Goal: Task Accomplishment & Management: Complete application form

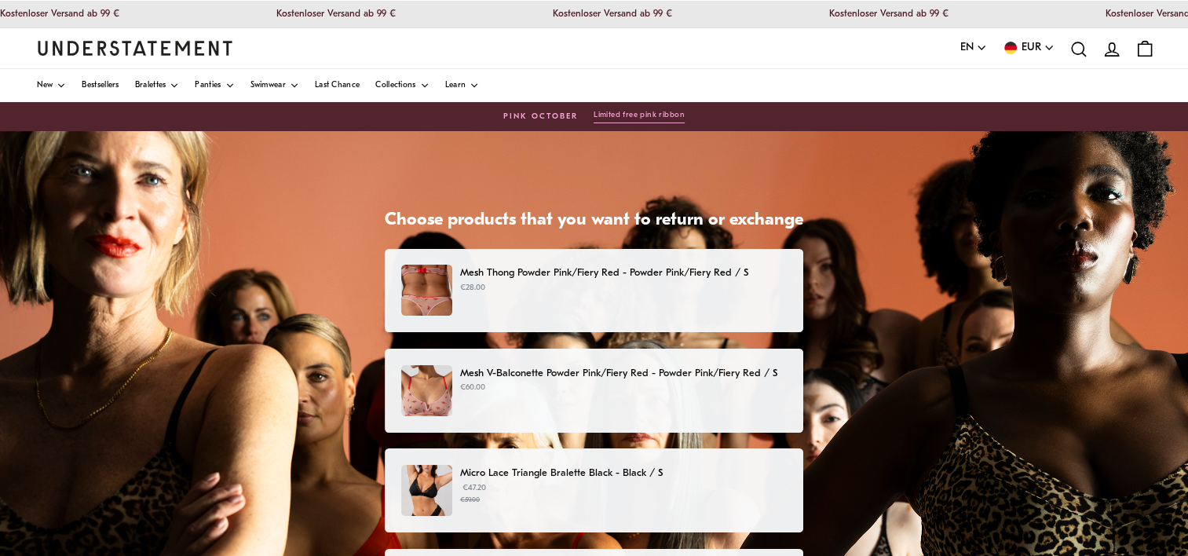
click at [557, 286] on p "€28.00" at bounding box center [623, 288] width 327 height 13
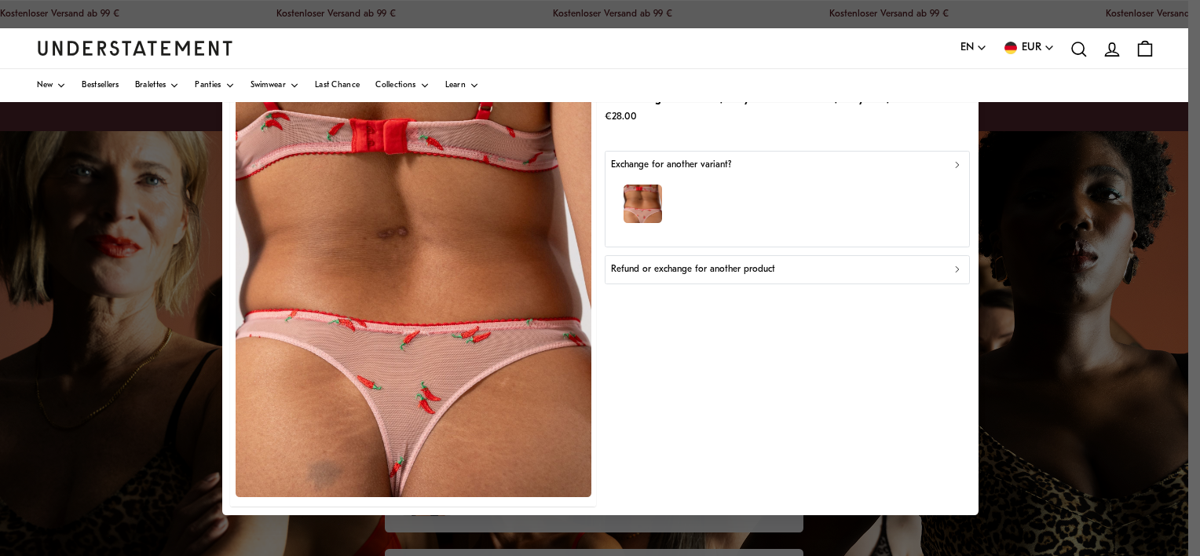
click at [720, 265] on p "Refund or exchange for another product" at bounding box center [693, 269] width 164 height 15
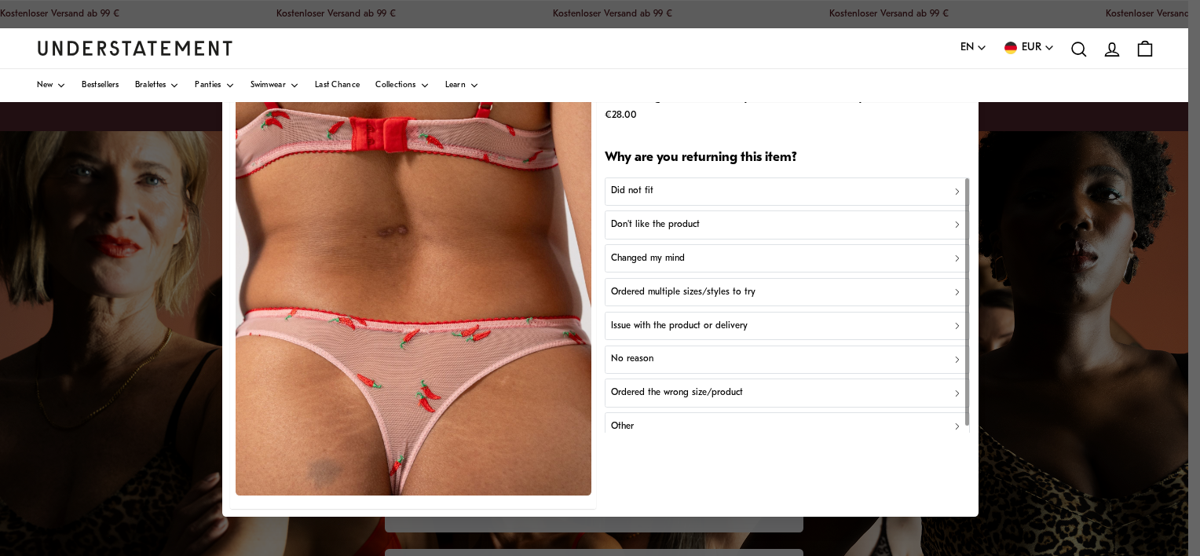
click at [659, 251] on p "Changed my mind" at bounding box center [648, 258] width 74 height 15
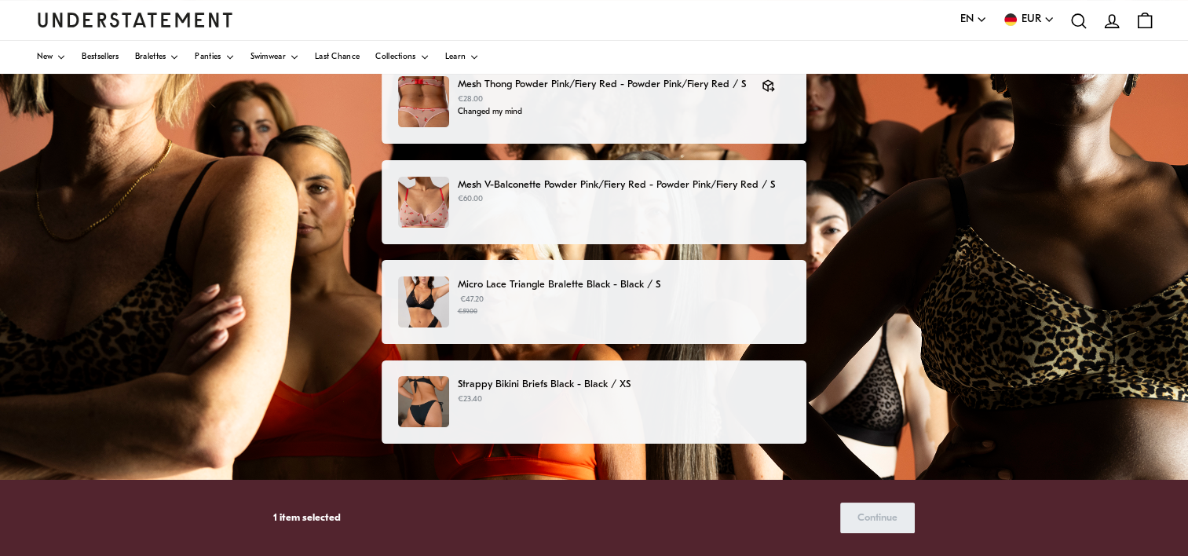
scroll to position [210, 0]
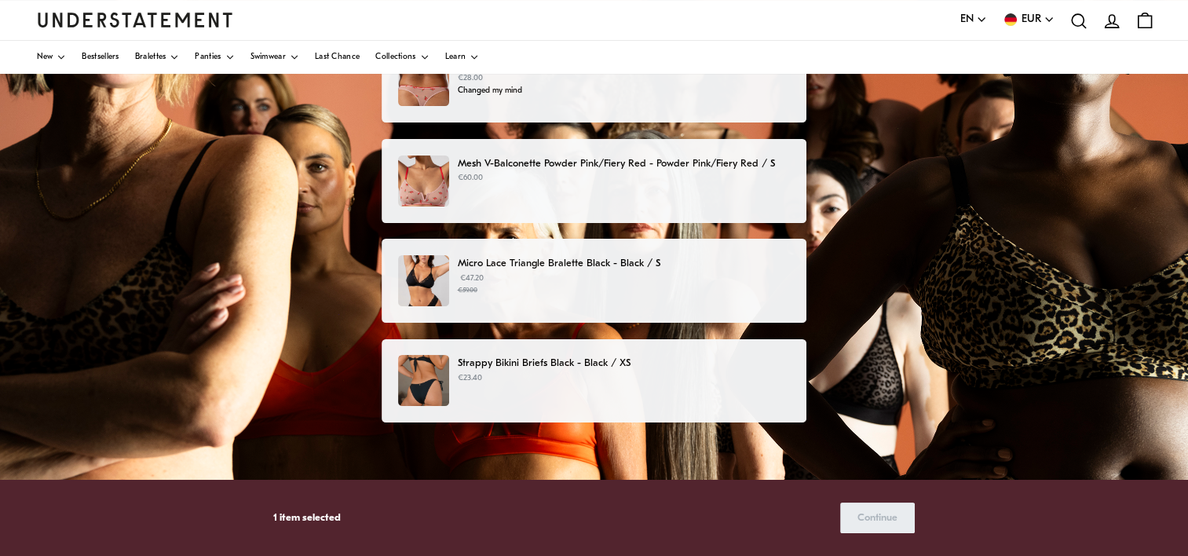
click at [514, 197] on div "Mesh V-Balconette Powder Pink/Fiery Red - Powder Pink/Fiery Red / S €60.00" at bounding box center [594, 180] width 392 height 51
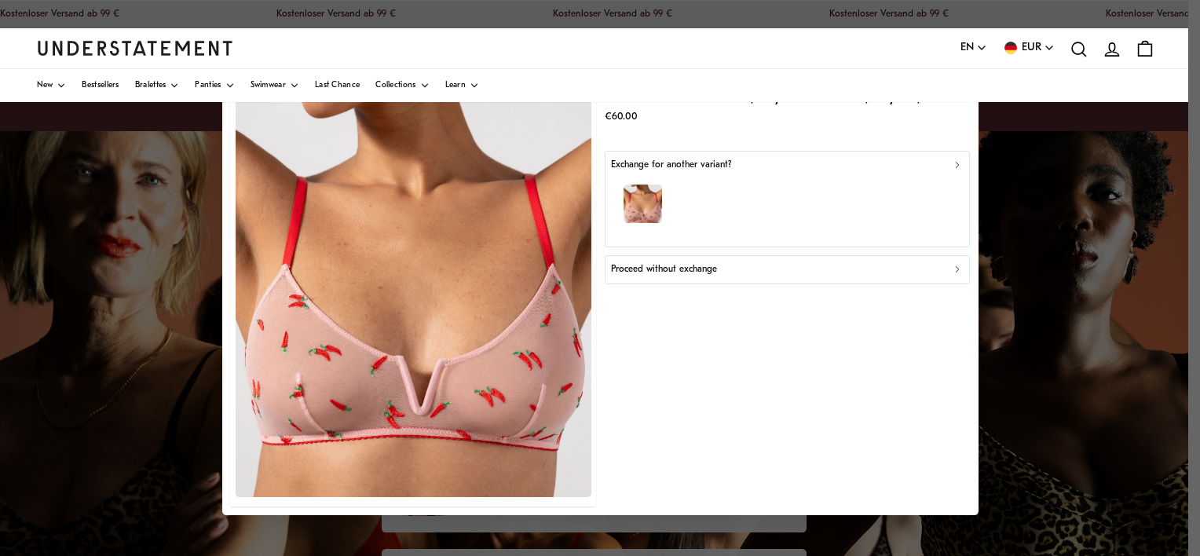
click at [664, 270] on p "Proceed without exchange" at bounding box center [664, 269] width 106 height 15
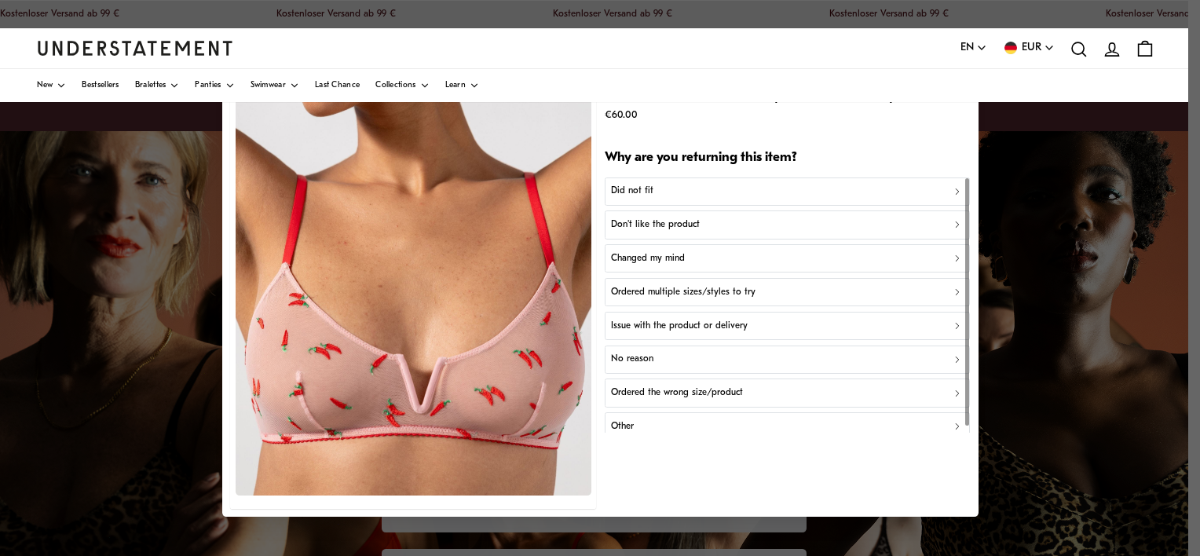
click at [651, 184] on div "Did not fit" at bounding box center [787, 191] width 352 height 15
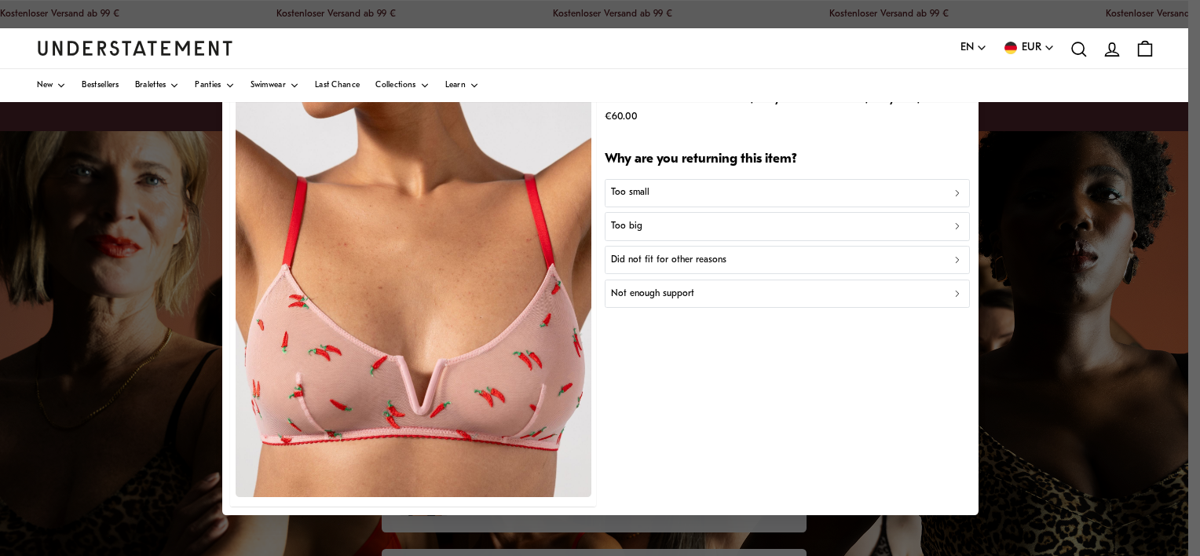
click at [661, 254] on p "Did not fit for other reasons" at bounding box center [668, 260] width 115 height 15
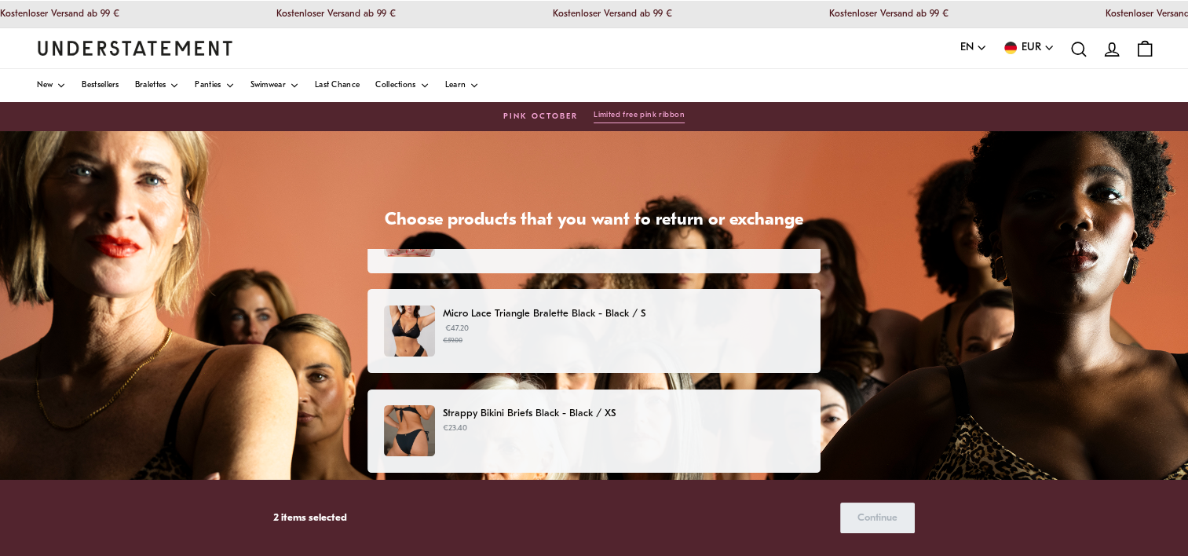
scroll to position [178, 0]
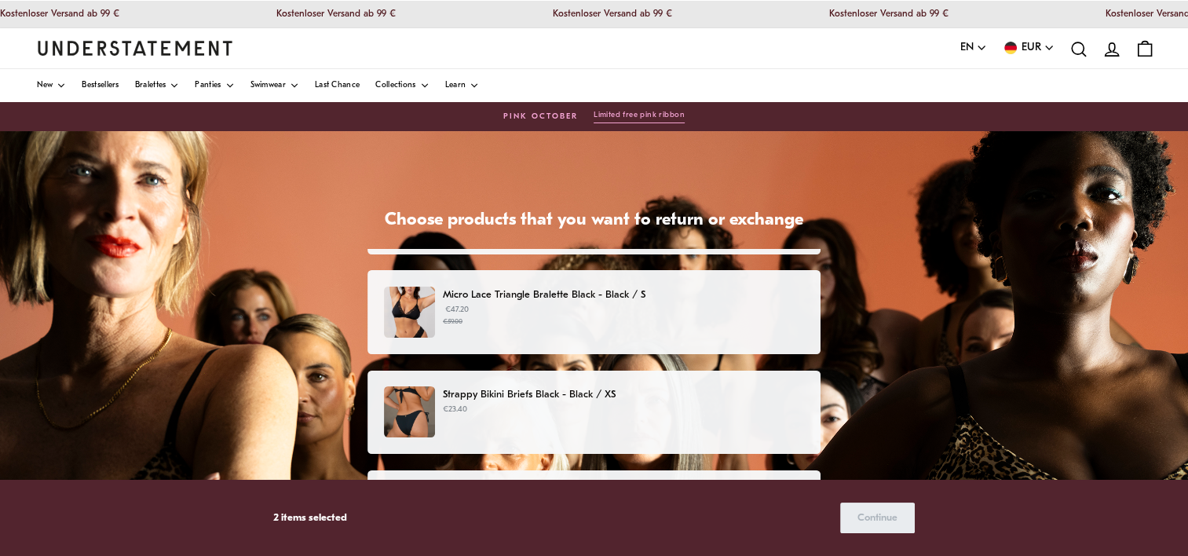
click at [546, 317] on small "€59.00" at bounding box center [623, 321] width 361 height 11
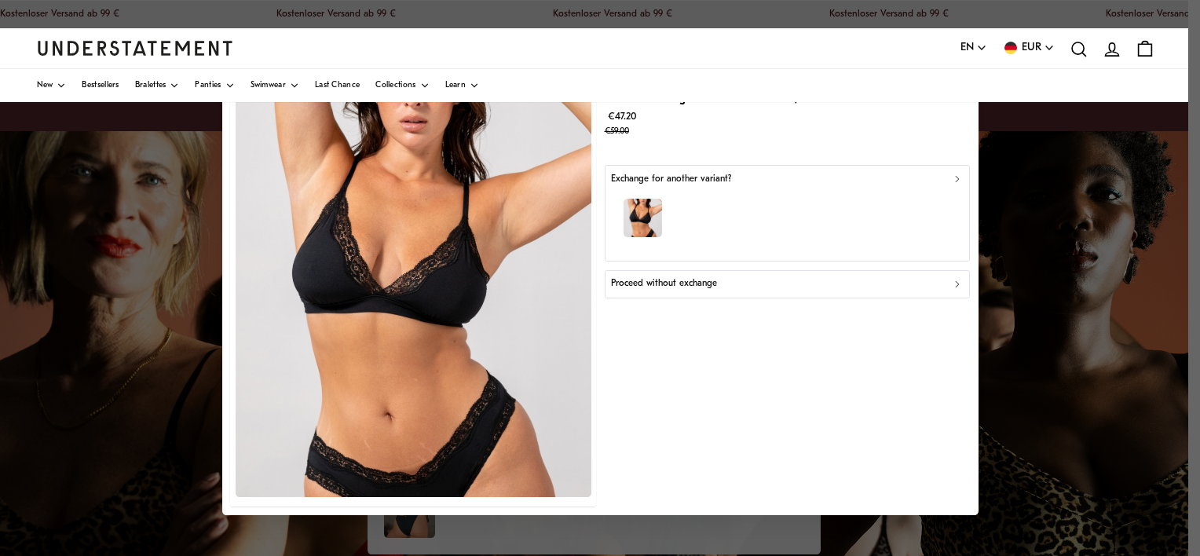
click at [674, 274] on button "Proceed without exchange" at bounding box center [787, 284] width 366 height 28
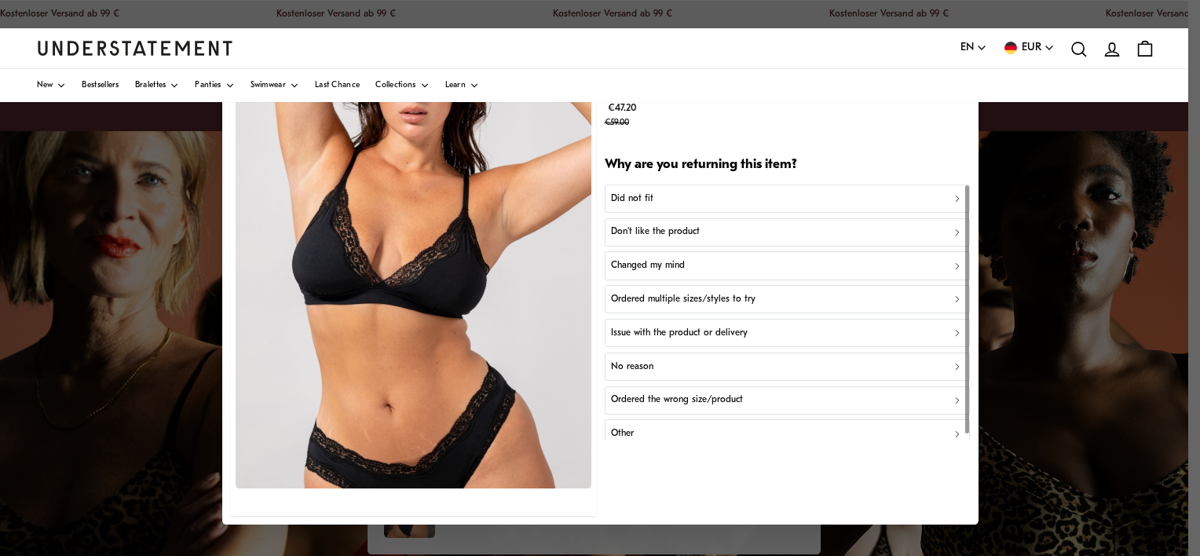
click at [650, 195] on p "Did not fit" at bounding box center [632, 198] width 42 height 15
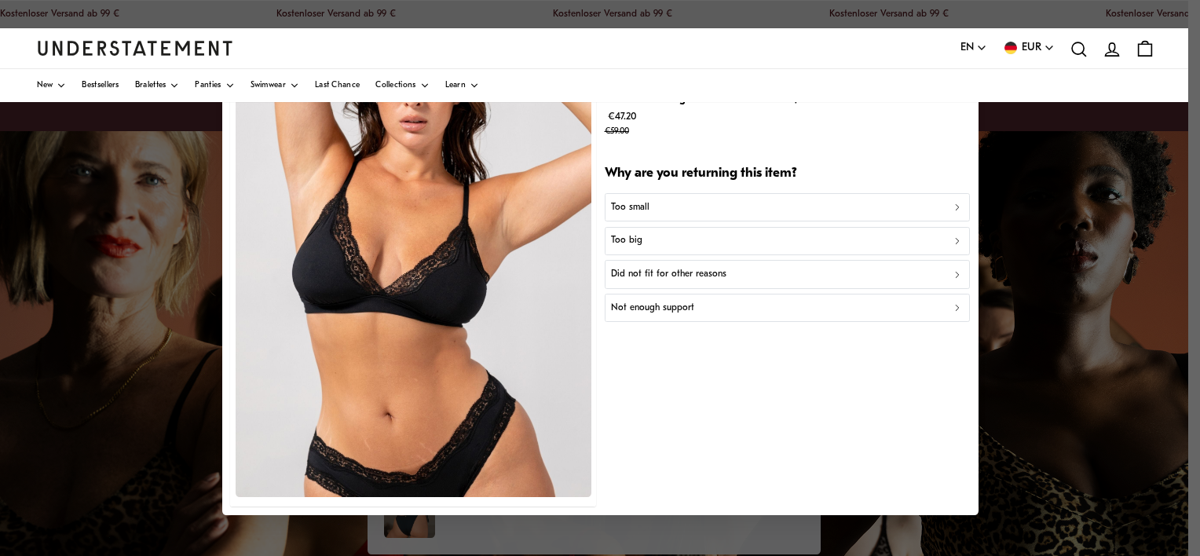
click at [641, 237] on div "Too big" at bounding box center [787, 241] width 352 height 15
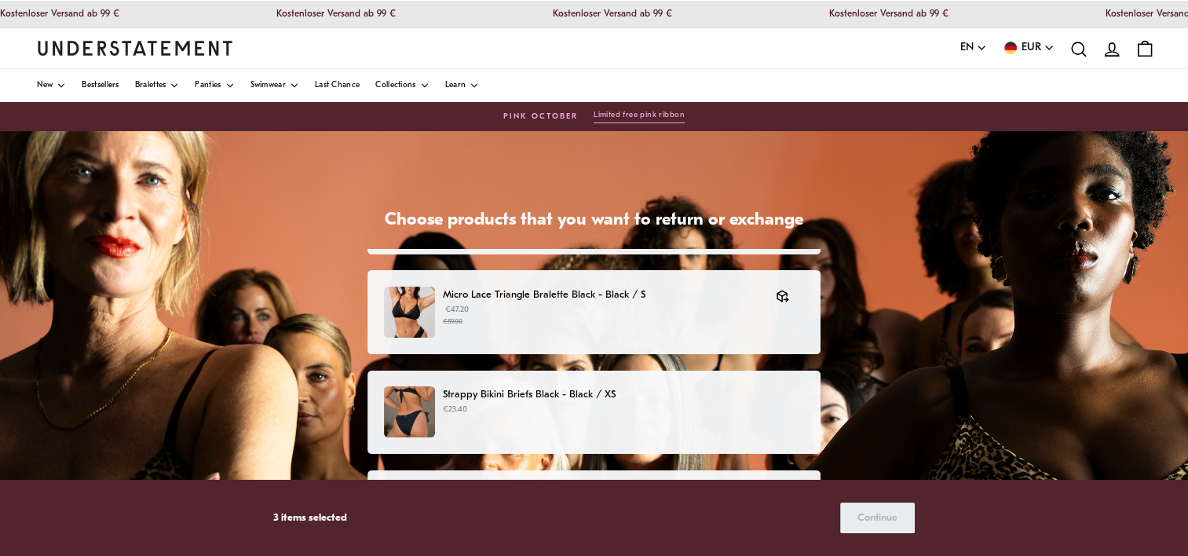
click at [572, 410] on p "€23.40" at bounding box center [623, 410] width 361 height 13
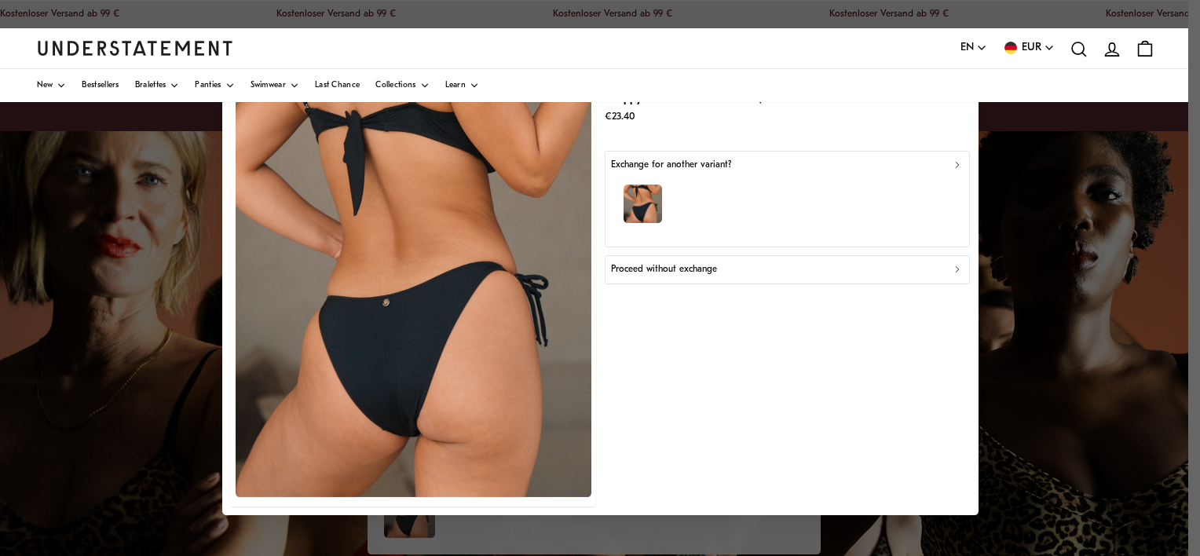
click at [641, 264] on p "Proceed without exchange" at bounding box center [664, 269] width 106 height 15
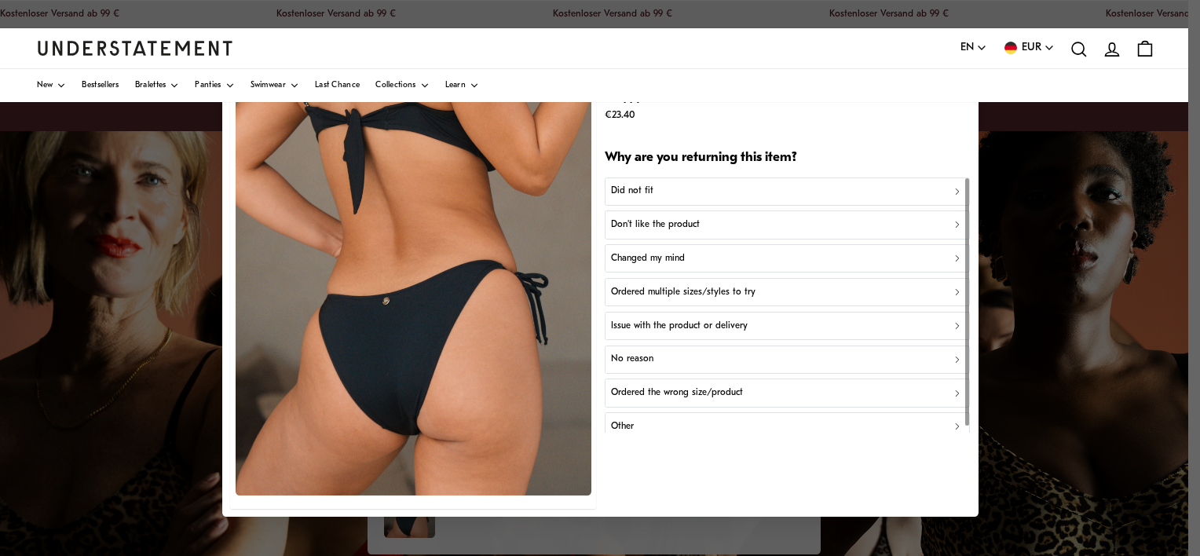
click at [670, 206] on div "Did not fit Don't like the product Changed my mind Ordered multiple sizes/style…" at bounding box center [787, 309] width 366 height 264
click at [685, 188] on div "Did not fit" at bounding box center [787, 191] width 352 height 15
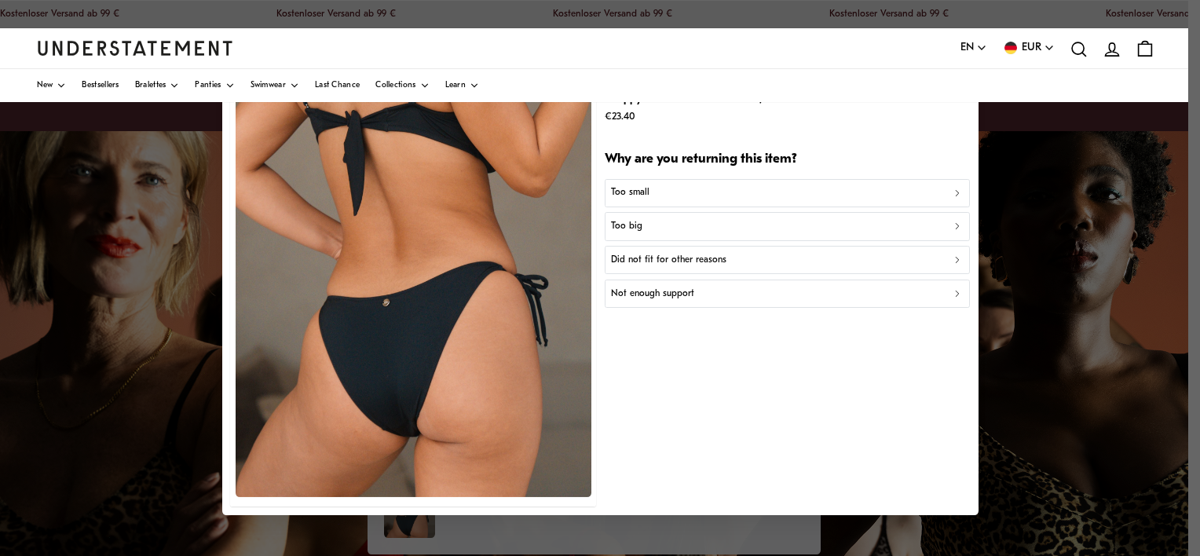
click at [667, 192] on div "Too small" at bounding box center [787, 193] width 352 height 15
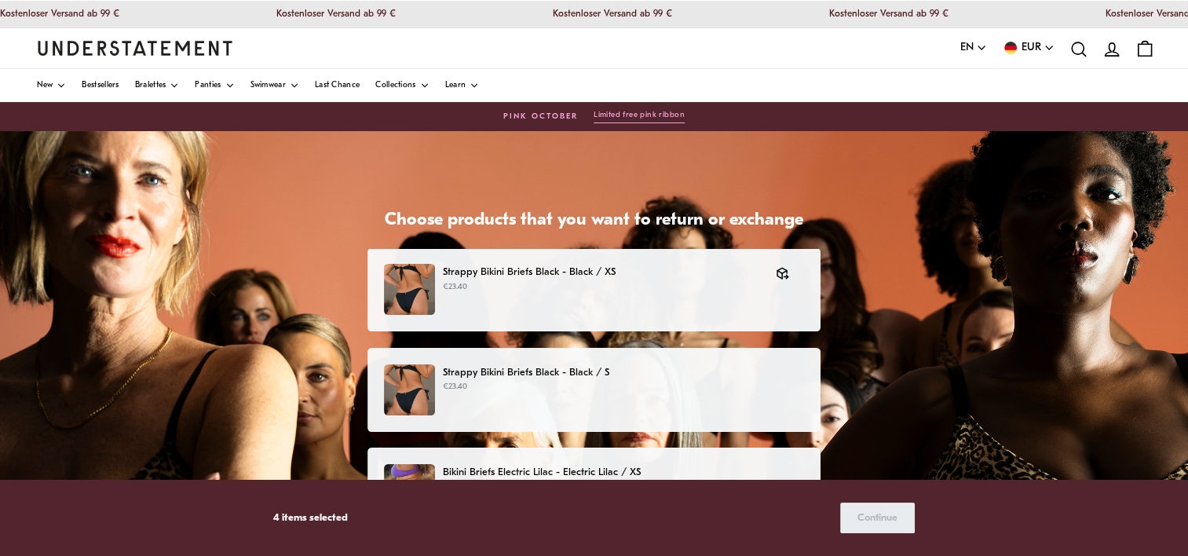
scroll to position [376, 0]
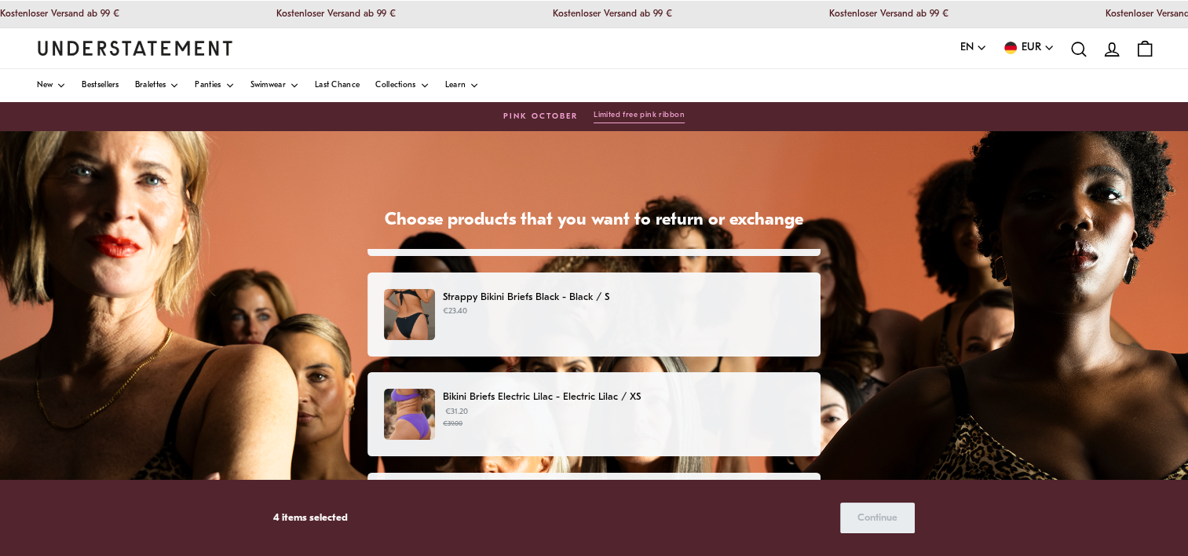
click at [583, 311] on p "€23.40" at bounding box center [623, 311] width 361 height 13
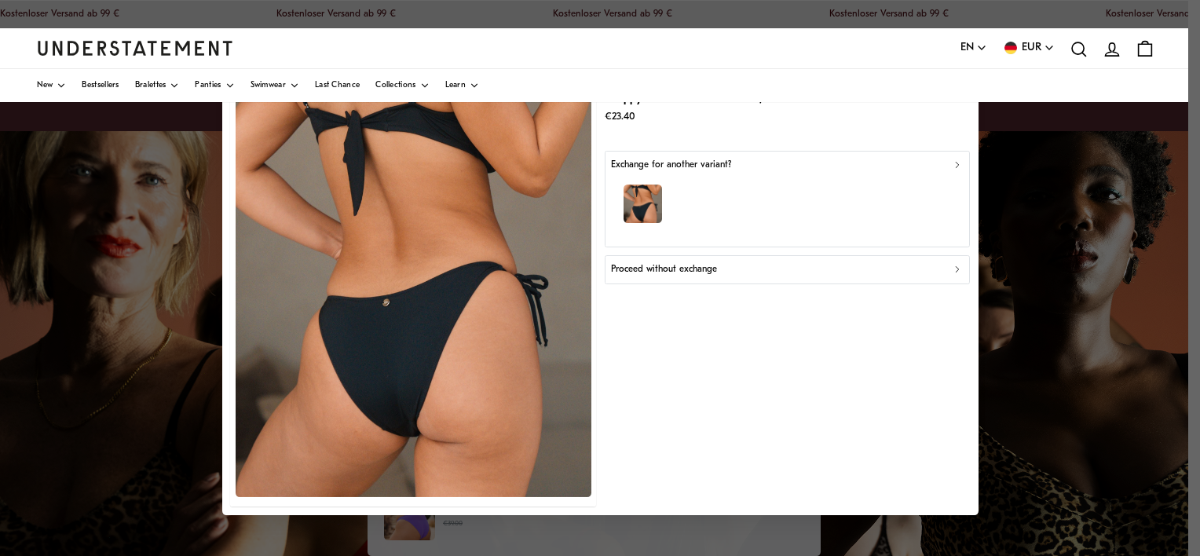
click at [627, 273] on p "Proceed without exchange" at bounding box center [664, 269] width 106 height 15
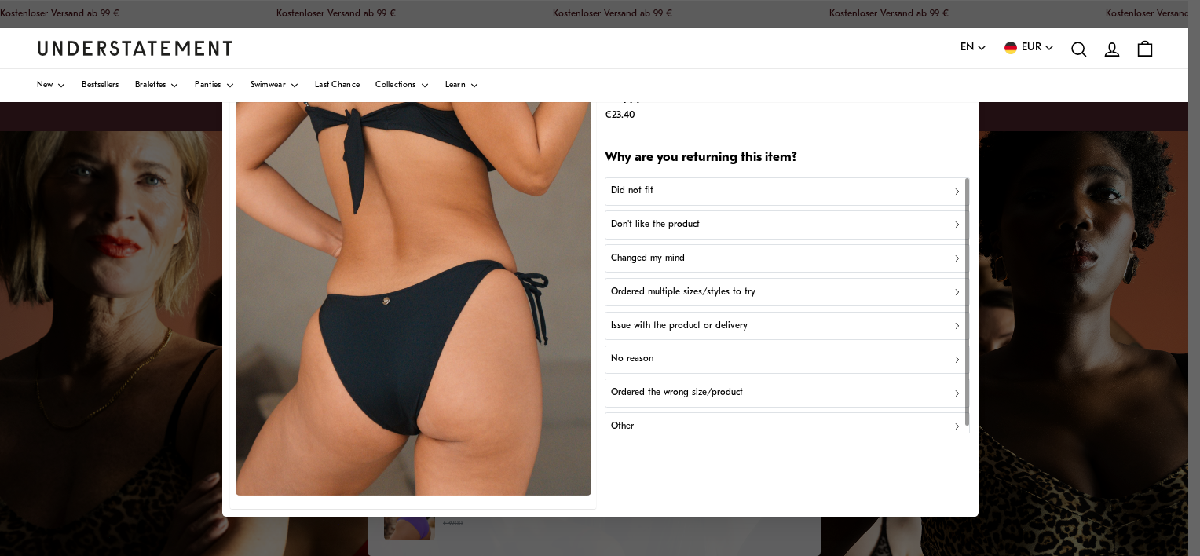
click at [647, 223] on p "Don't like the product" at bounding box center [655, 224] width 89 height 15
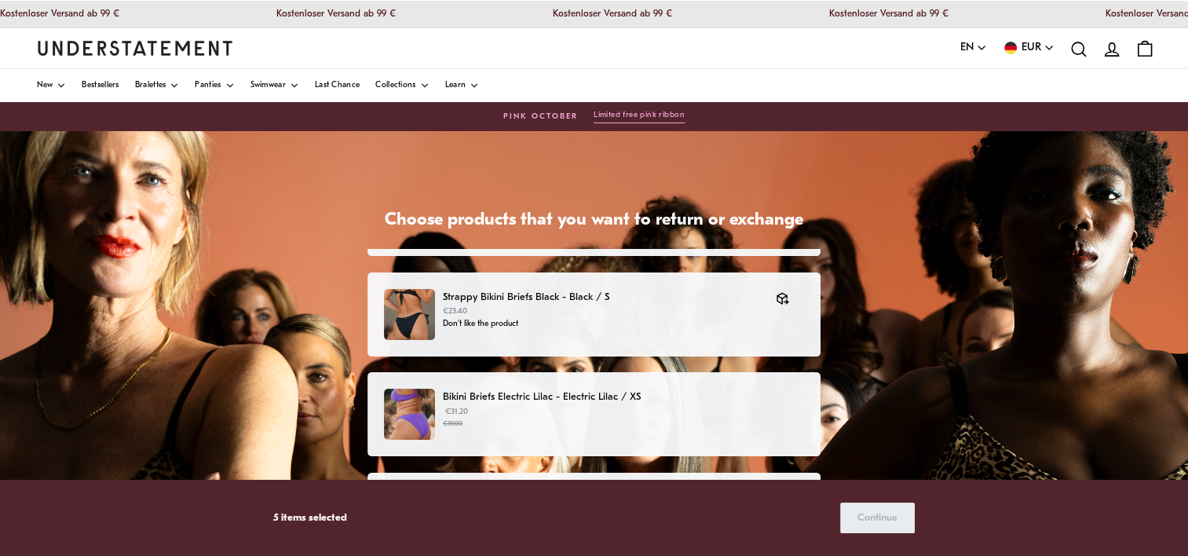
scroll to position [463, 0]
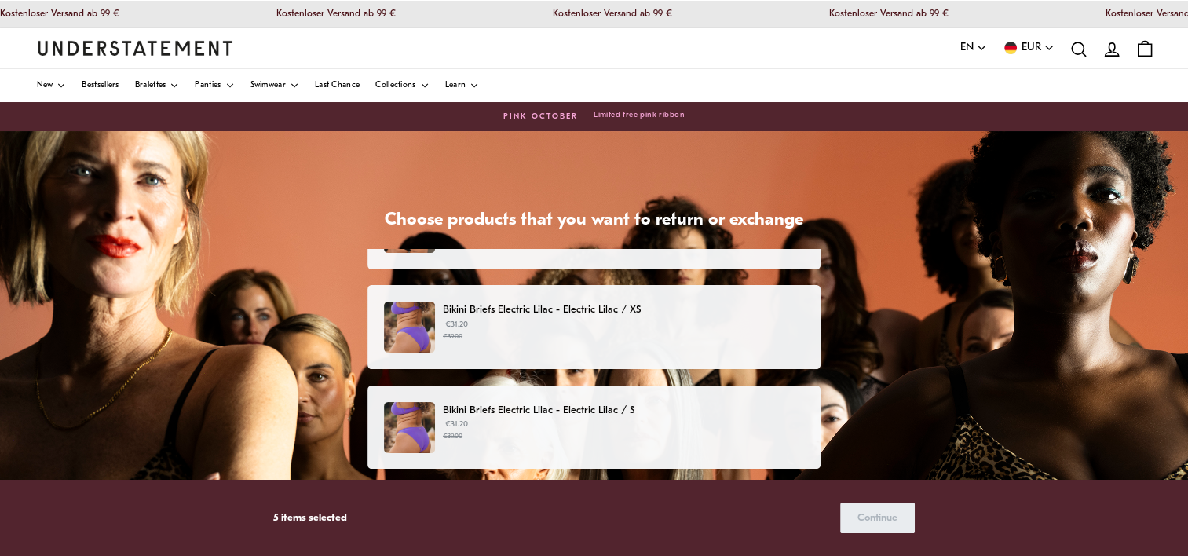
click at [571, 345] on div "Bikini Briefs Electric Lilac - Electric Lilac / XS €31.20 €39.00" at bounding box center [594, 326] width 421 height 51
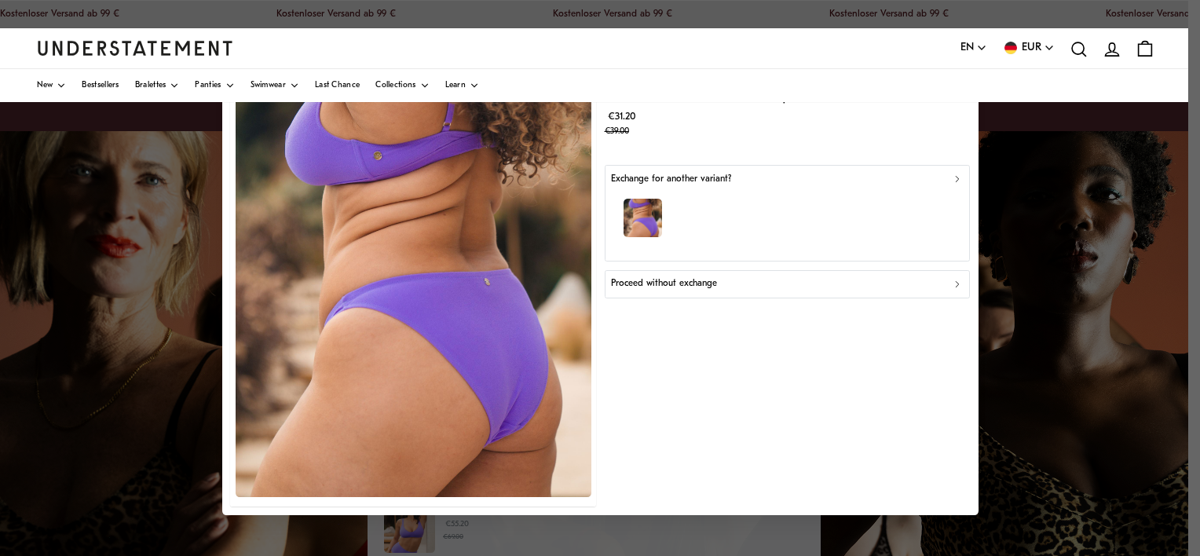
click at [641, 285] on p "Proceed without exchange" at bounding box center [664, 284] width 106 height 15
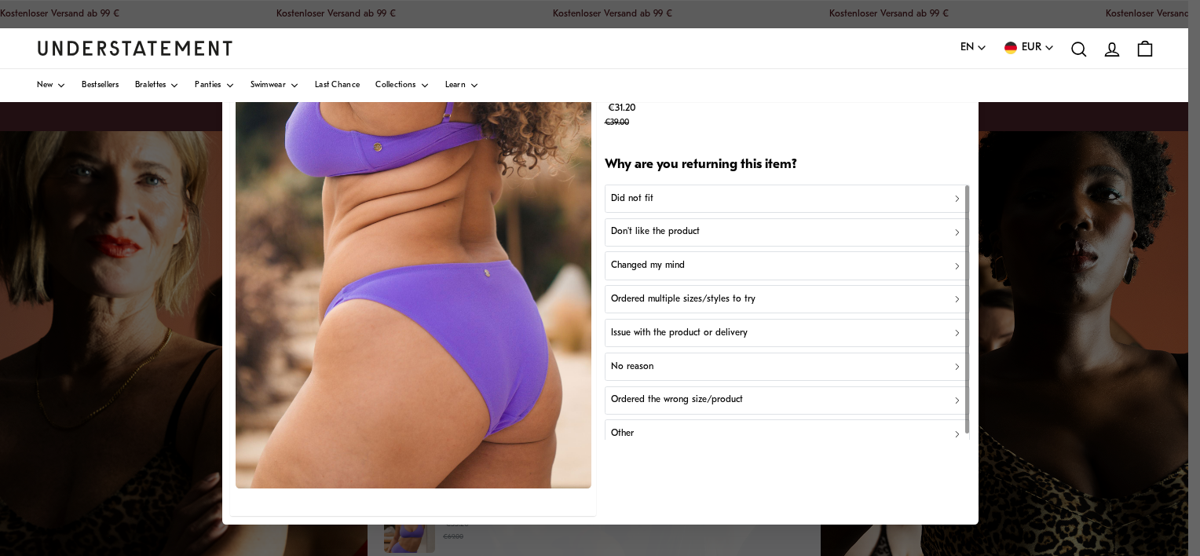
click at [639, 196] on p "Did not fit" at bounding box center [632, 198] width 42 height 15
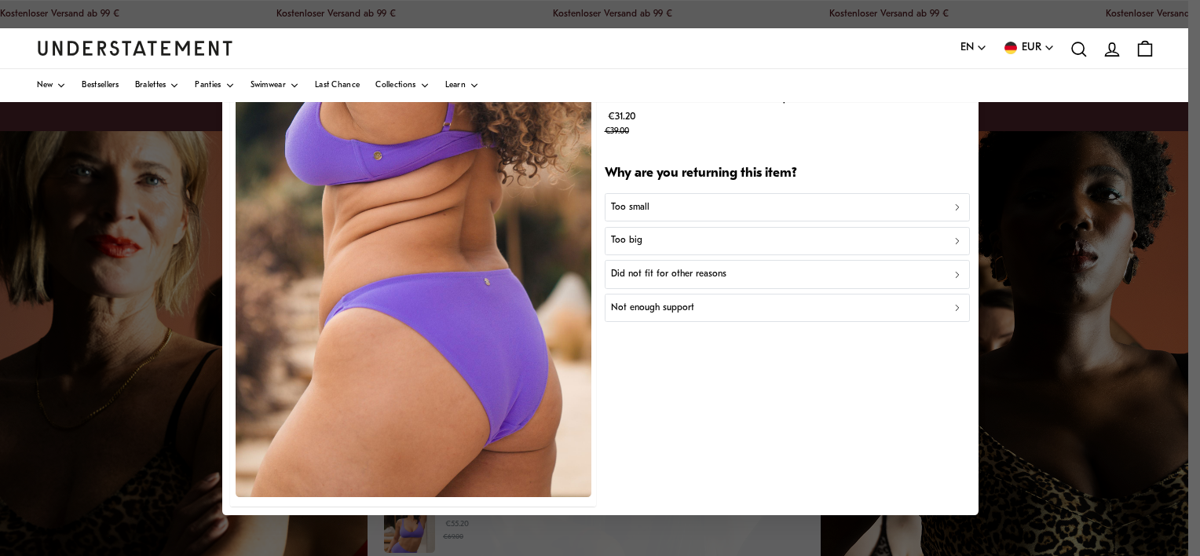
click at [637, 204] on p "Too small" at bounding box center [630, 207] width 38 height 15
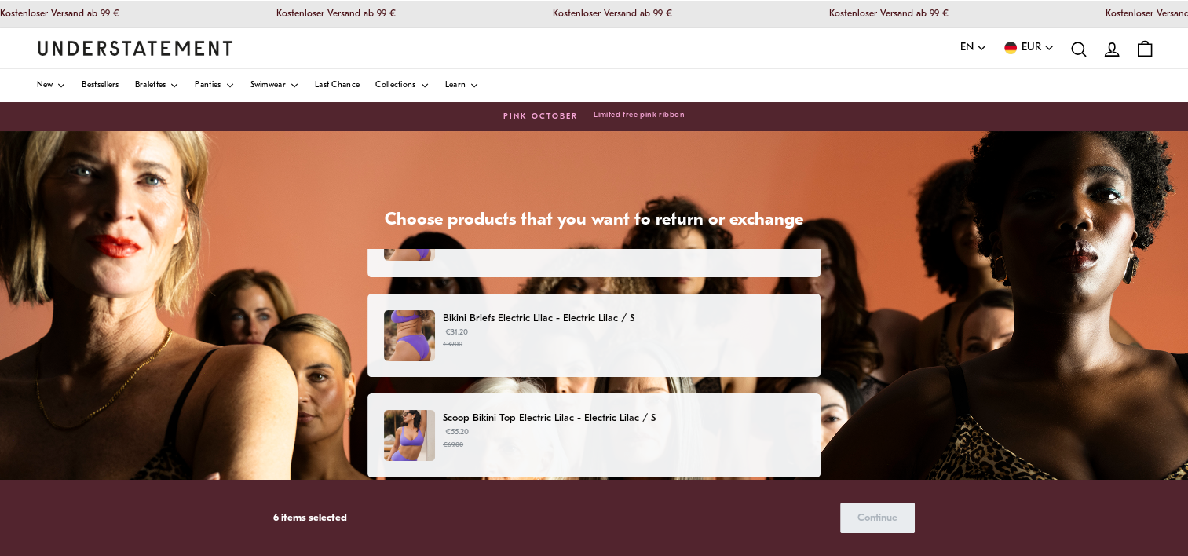
scroll to position [556, 0]
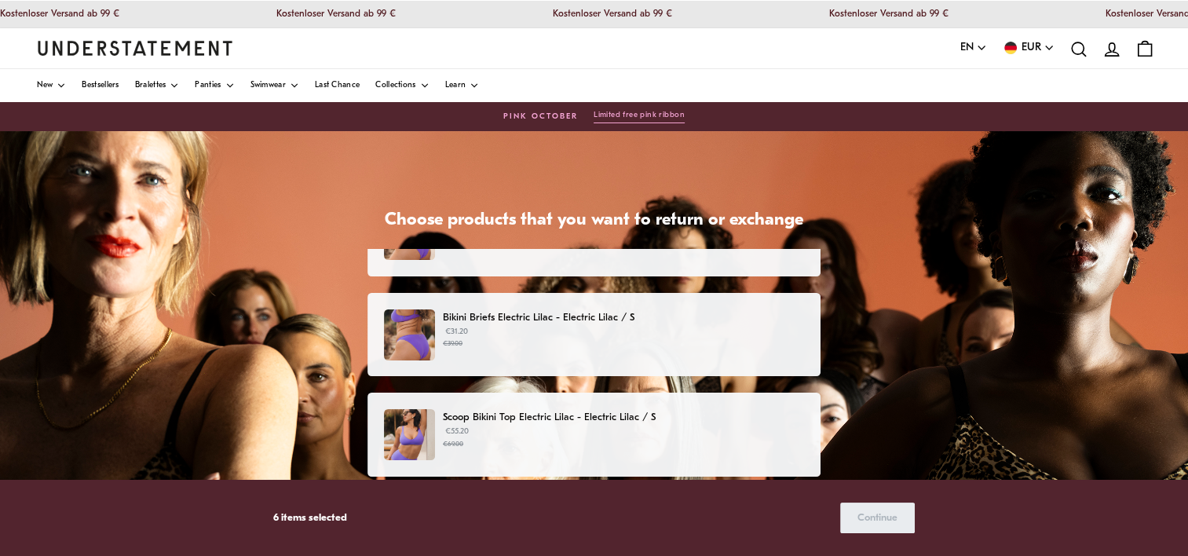
click at [571, 333] on p "€31.20 €39.00" at bounding box center [623, 338] width 361 height 24
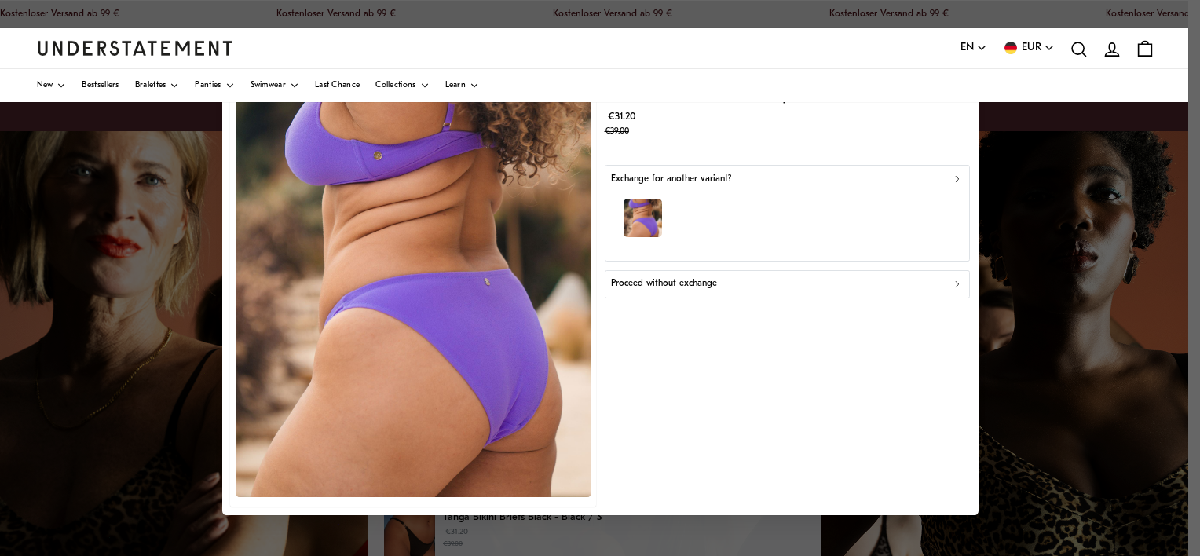
click at [635, 279] on p "Proceed without exchange" at bounding box center [664, 284] width 106 height 15
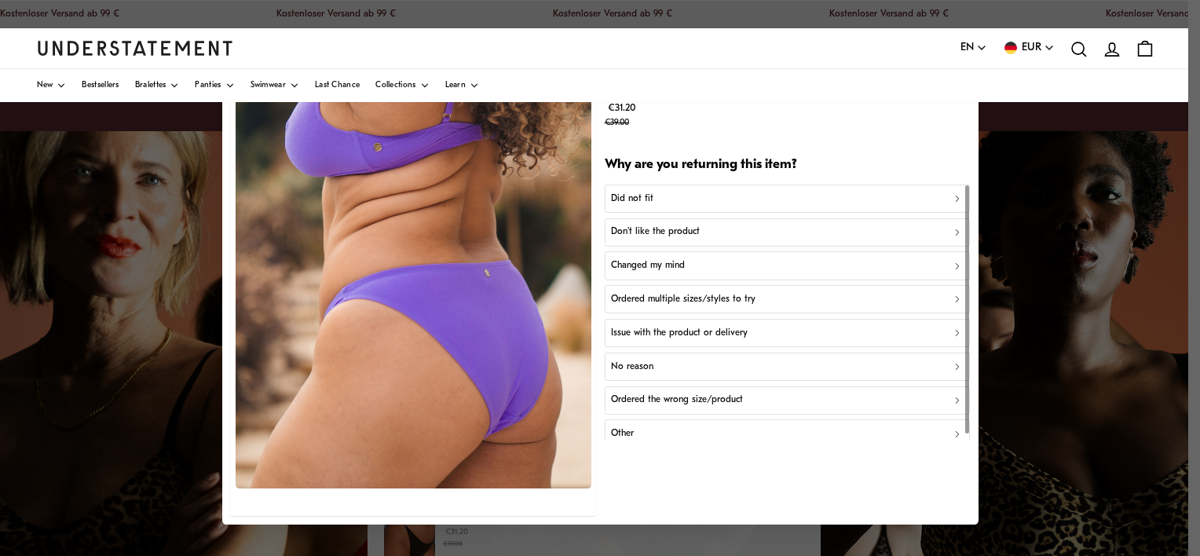
click at [649, 221] on button "Don't like the product" at bounding box center [787, 231] width 366 height 28
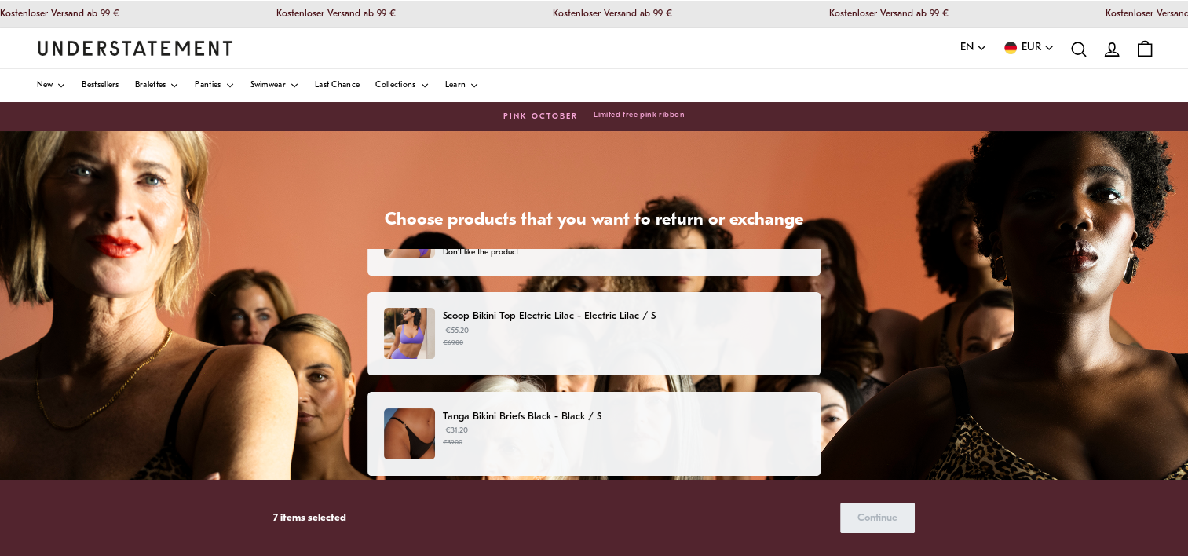
scroll to position [672, 0]
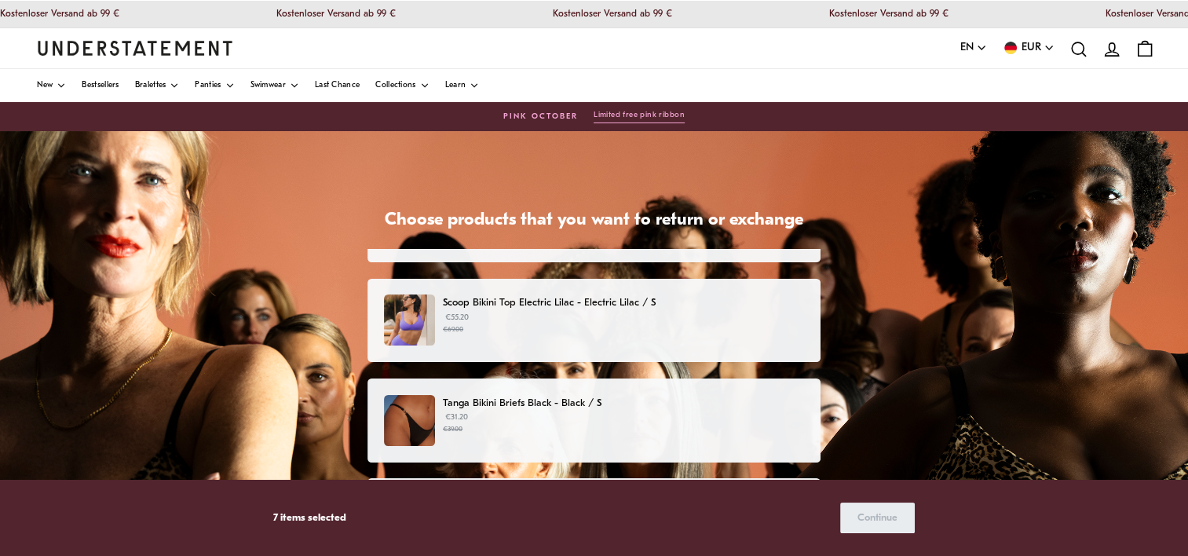
click at [553, 320] on p "€55.20 €69.00" at bounding box center [623, 324] width 361 height 24
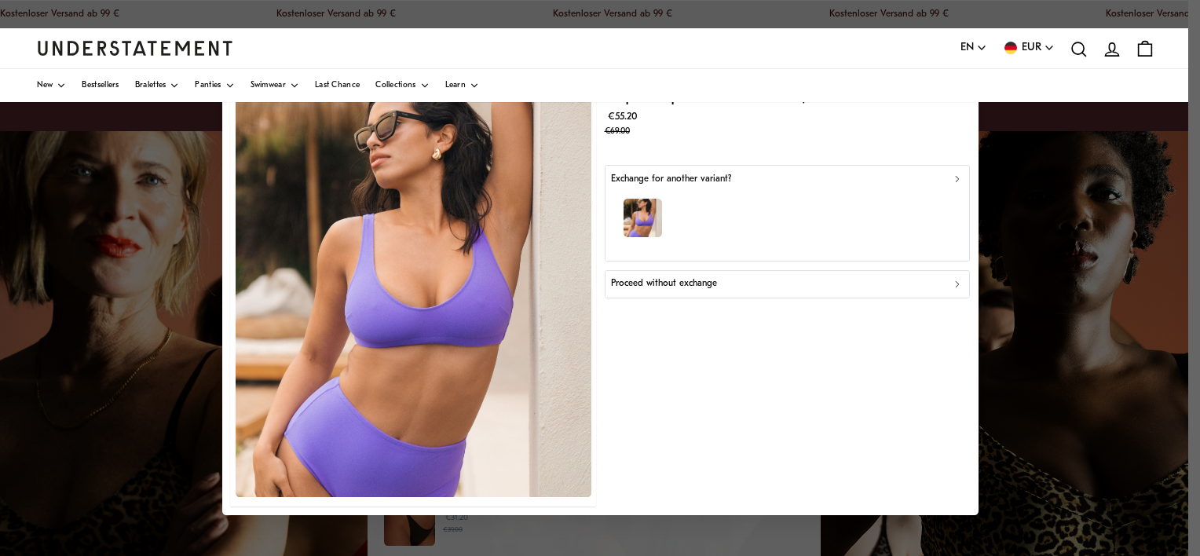
click at [640, 284] on p "Proceed without exchange" at bounding box center [664, 284] width 106 height 15
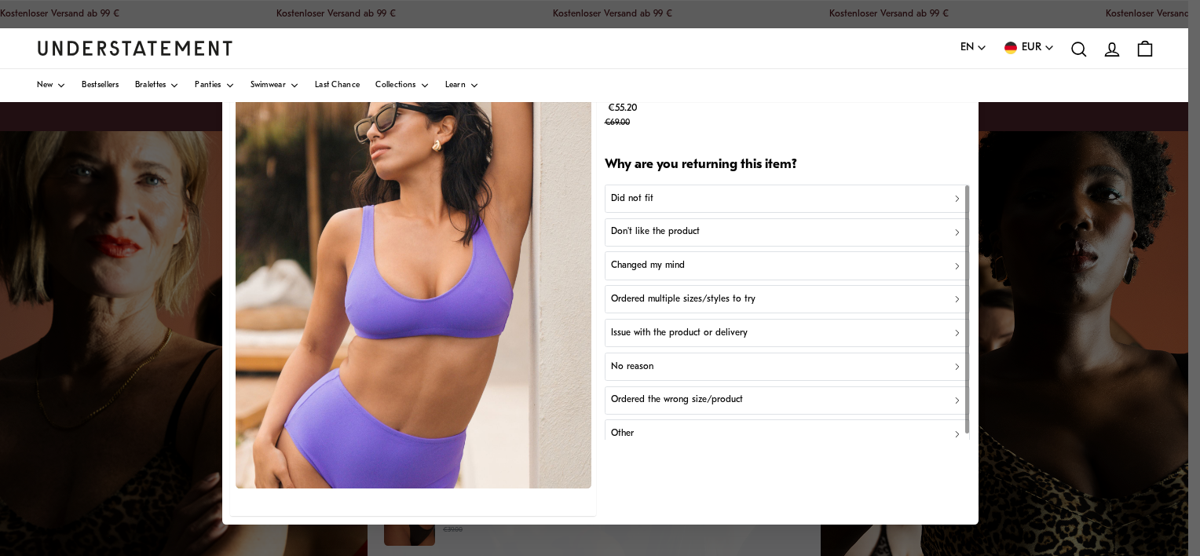
click at [645, 196] on p "Did not fit" at bounding box center [632, 198] width 42 height 15
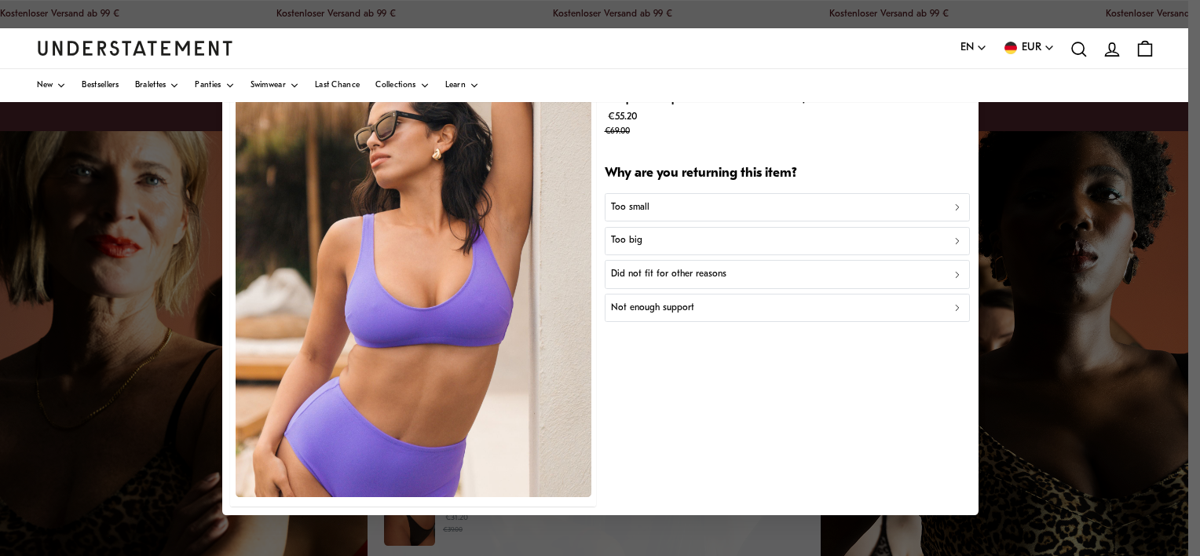
click at [639, 243] on p "Too big" at bounding box center [626, 241] width 31 height 15
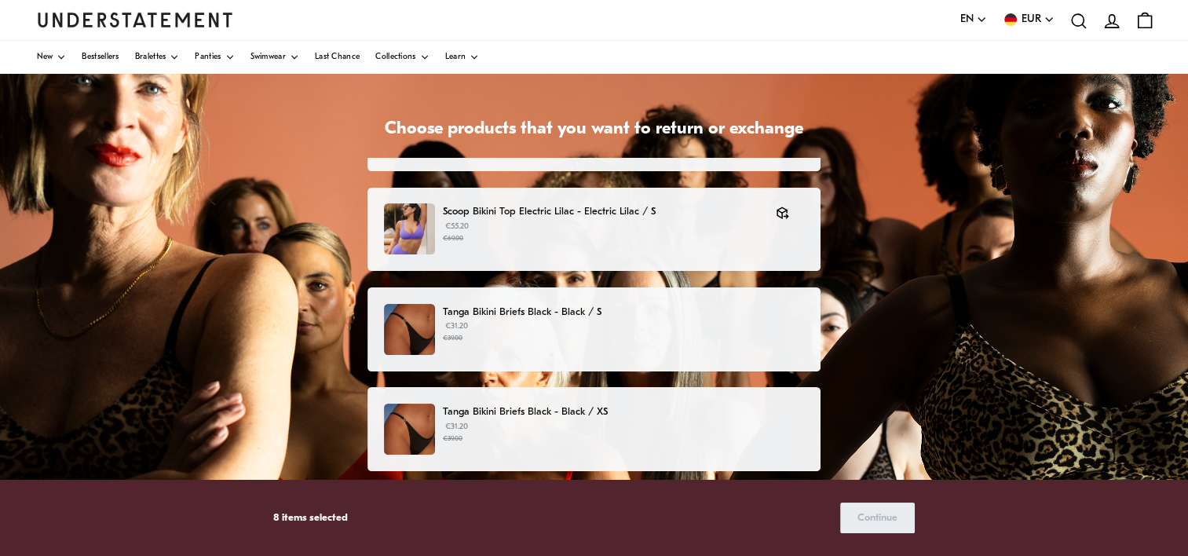
scroll to position [110, 0]
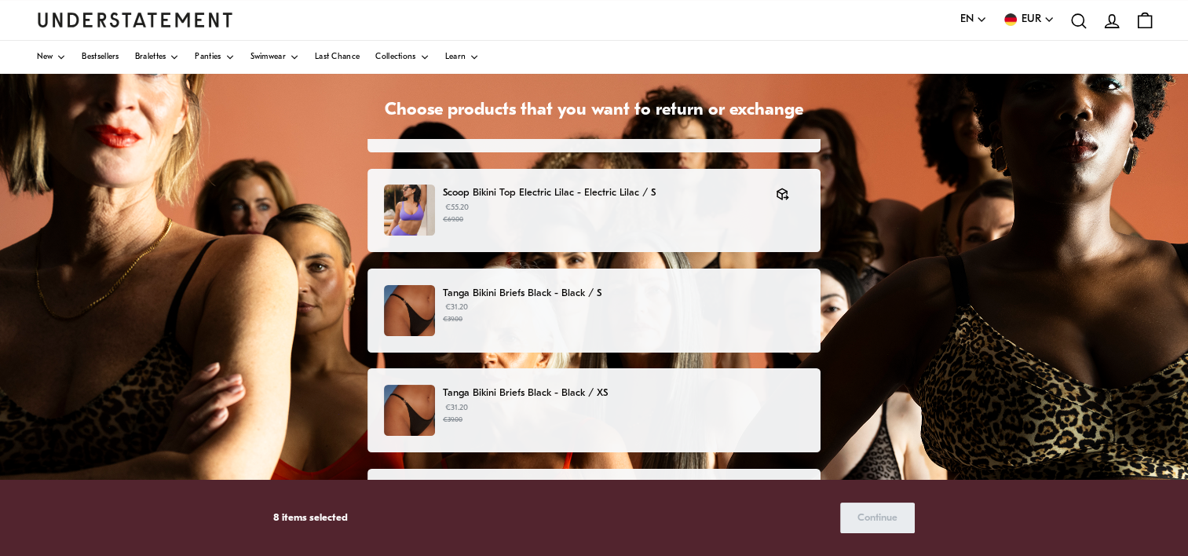
click at [567, 310] on p "€31.20 €39.00" at bounding box center [623, 313] width 361 height 24
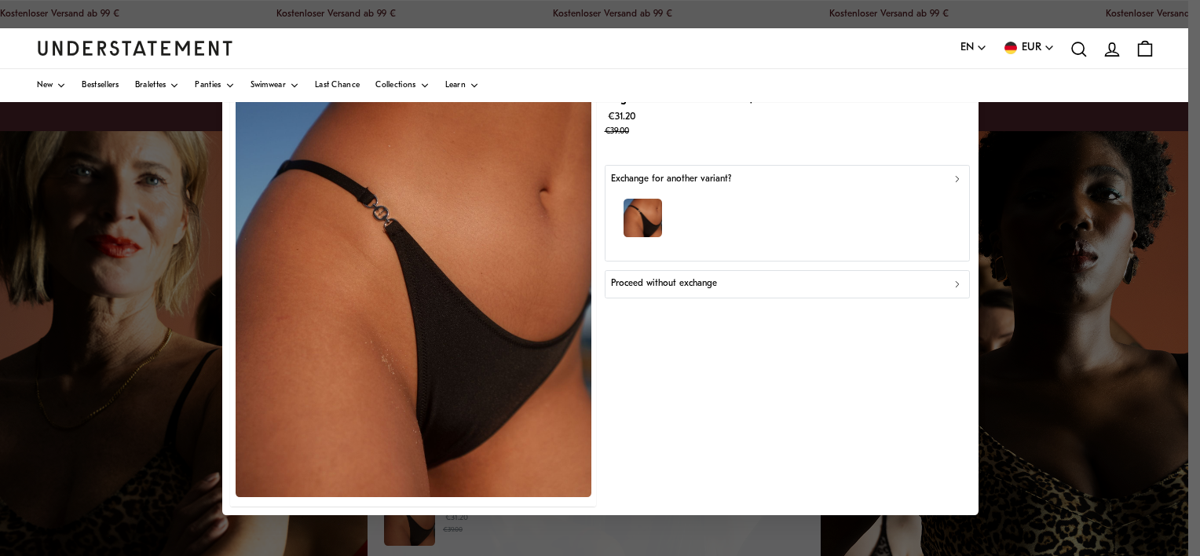
click at [648, 279] on p "Proceed without exchange" at bounding box center [664, 284] width 106 height 15
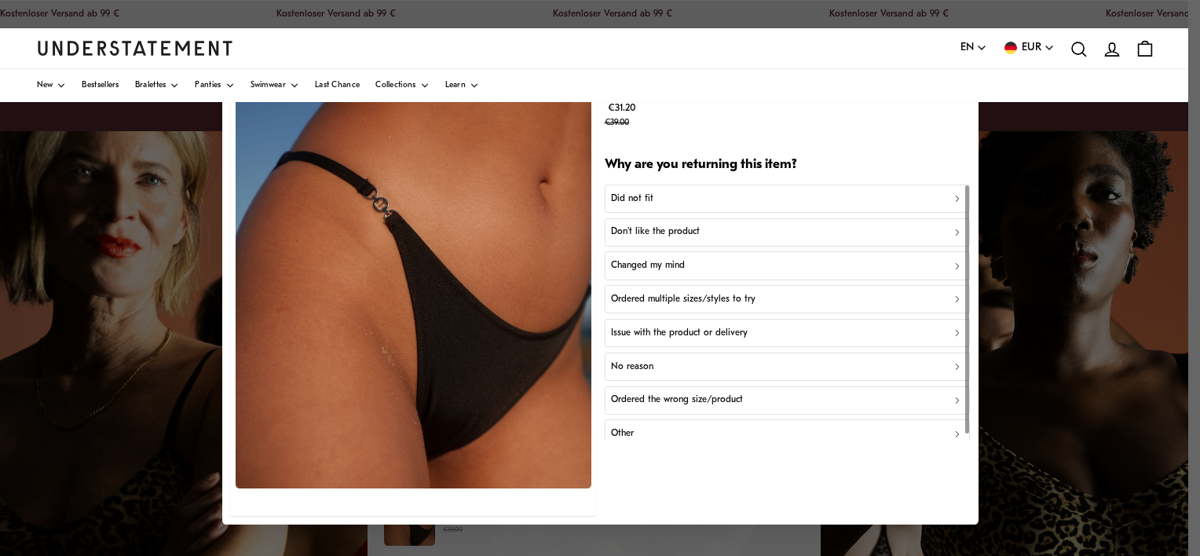
click at [652, 225] on p "Don't like the product" at bounding box center [655, 232] width 89 height 15
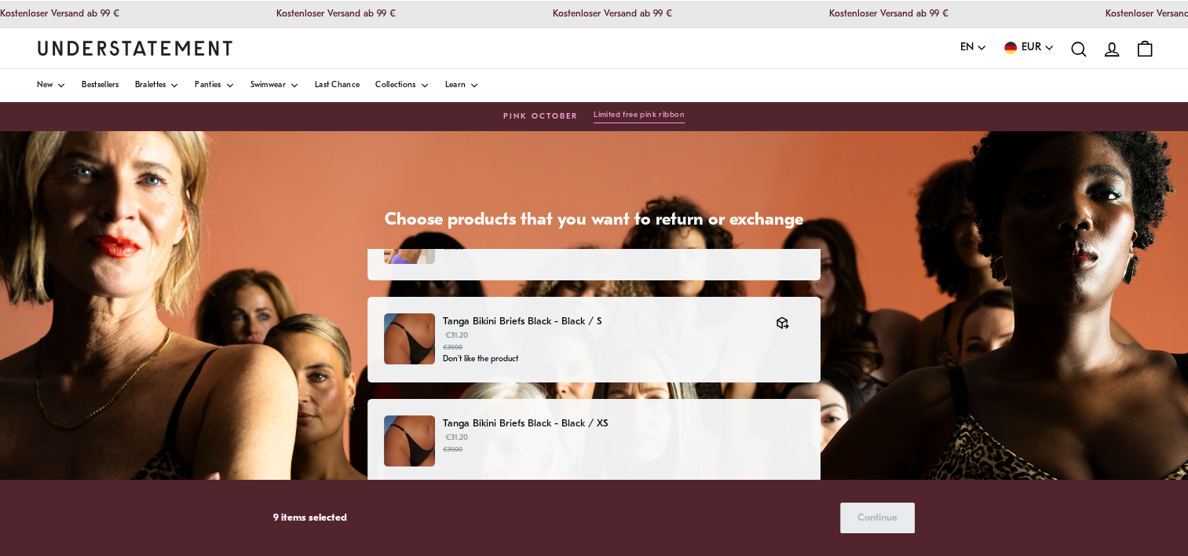
scroll to position [129, 0]
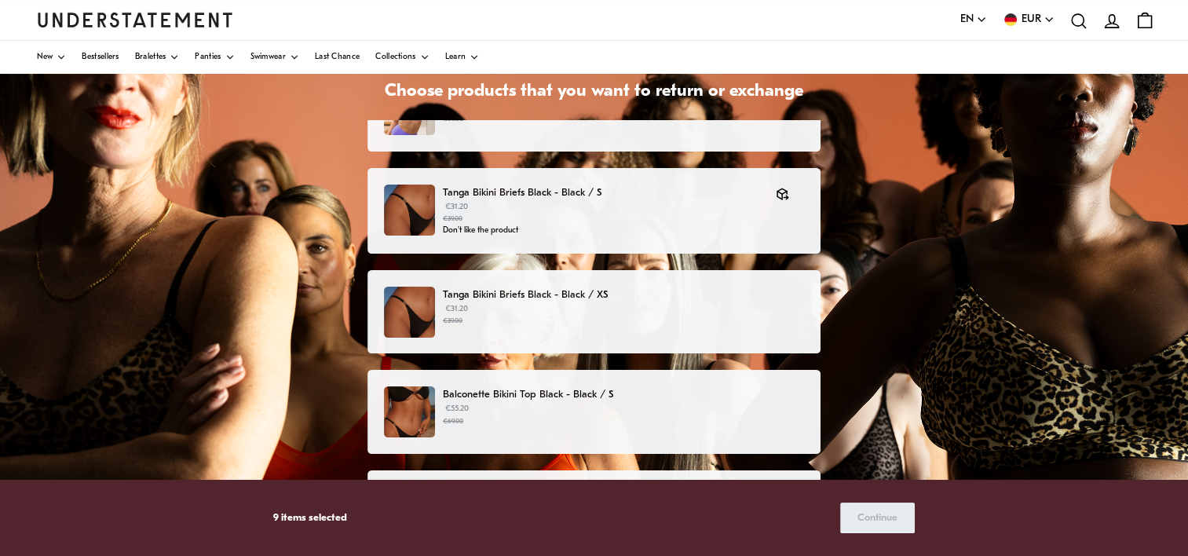
click at [572, 316] on small "€39.00" at bounding box center [623, 321] width 361 height 11
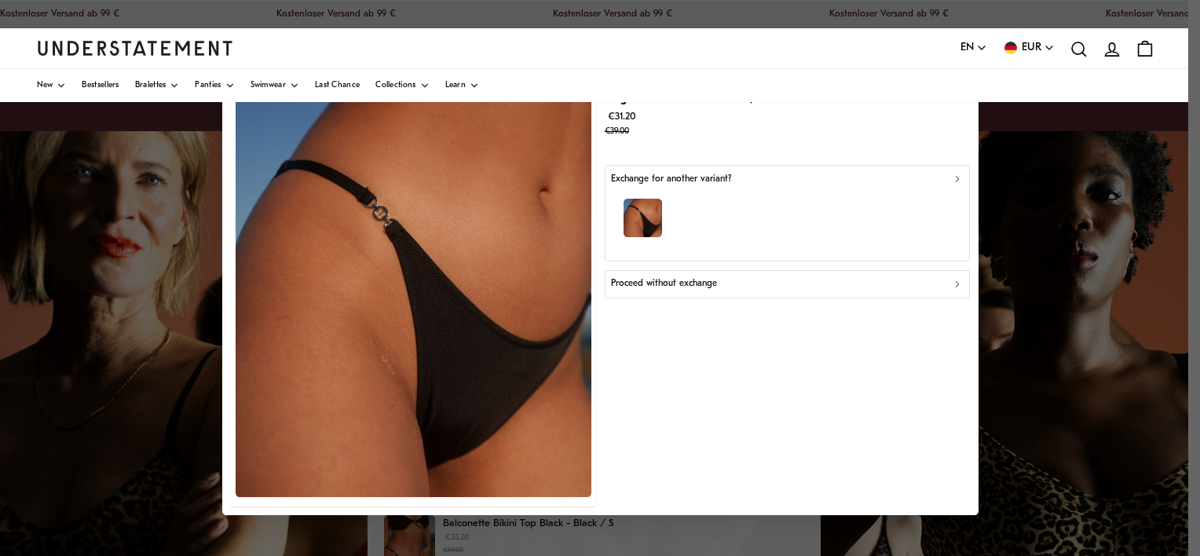
click at [619, 288] on p "Proceed without exchange" at bounding box center [664, 284] width 106 height 15
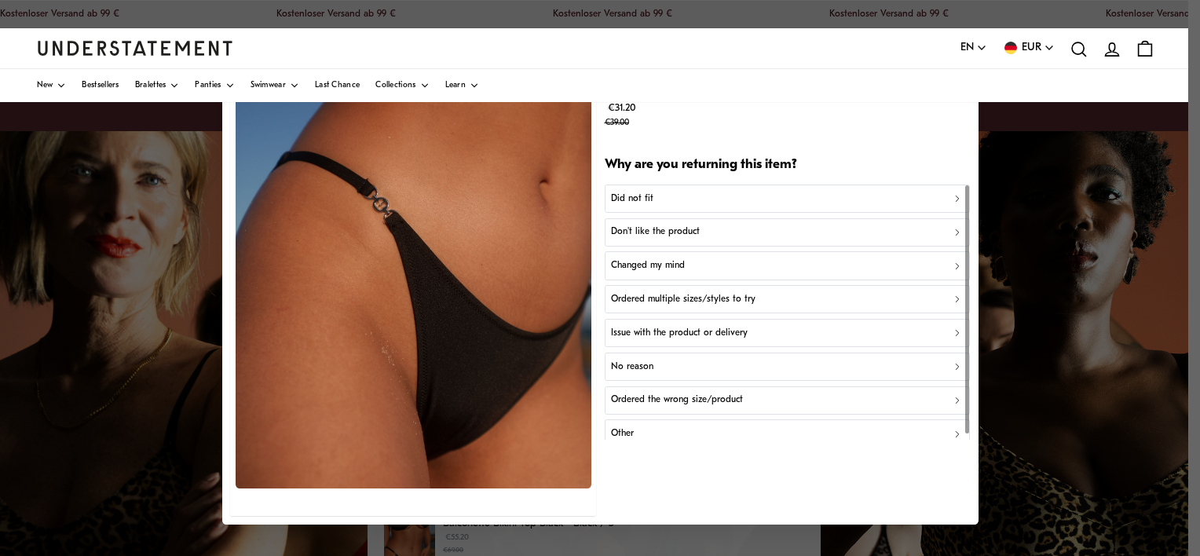
click at [637, 223] on button "Don't like the product" at bounding box center [787, 231] width 366 height 28
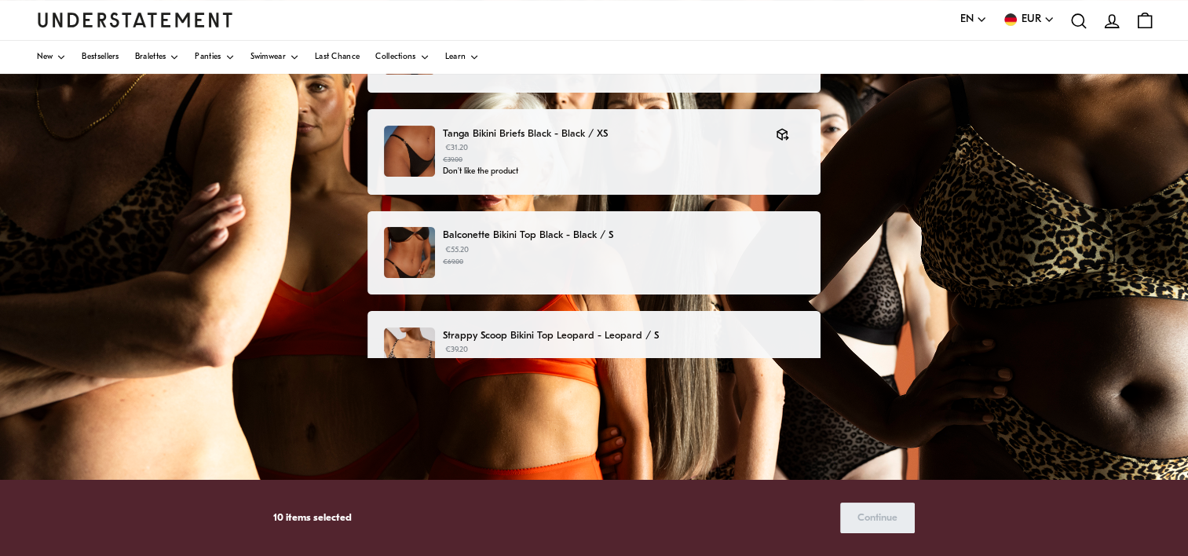
scroll to position [826, 0]
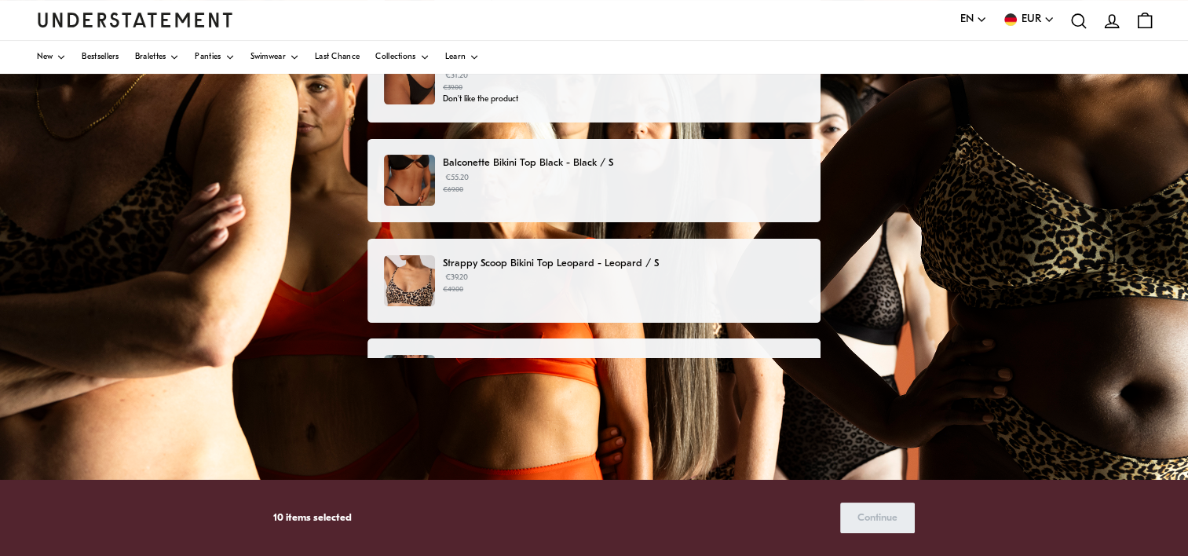
click at [525, 187] on small "€69.00" at bounding box center [623, 189] width 361 height 11
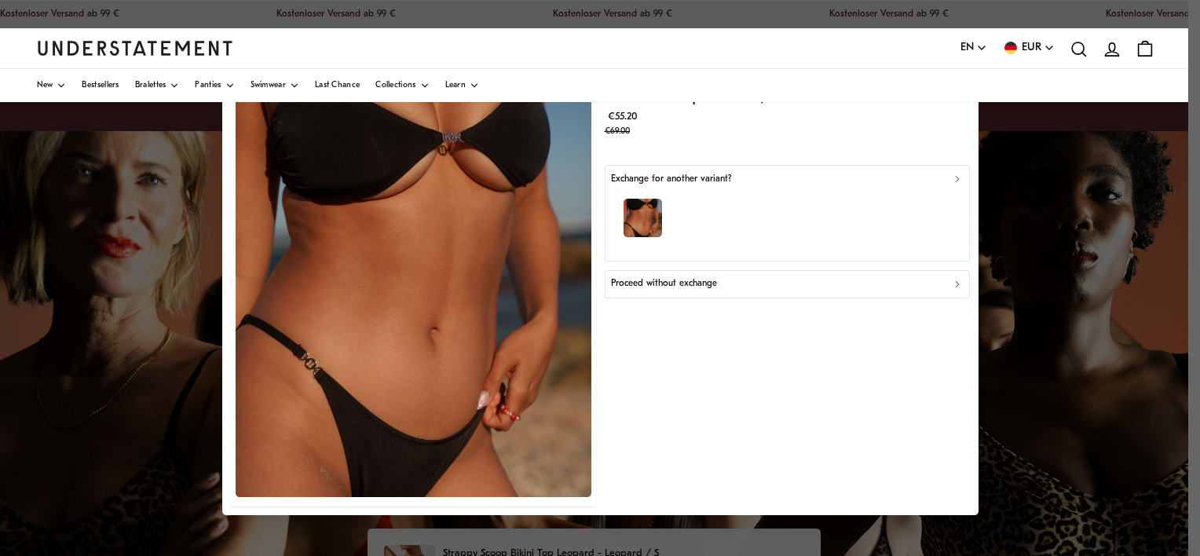
click at [664, 274] on button "Proceed without exchange" at bounding box center [787, 284] width 366 height 28
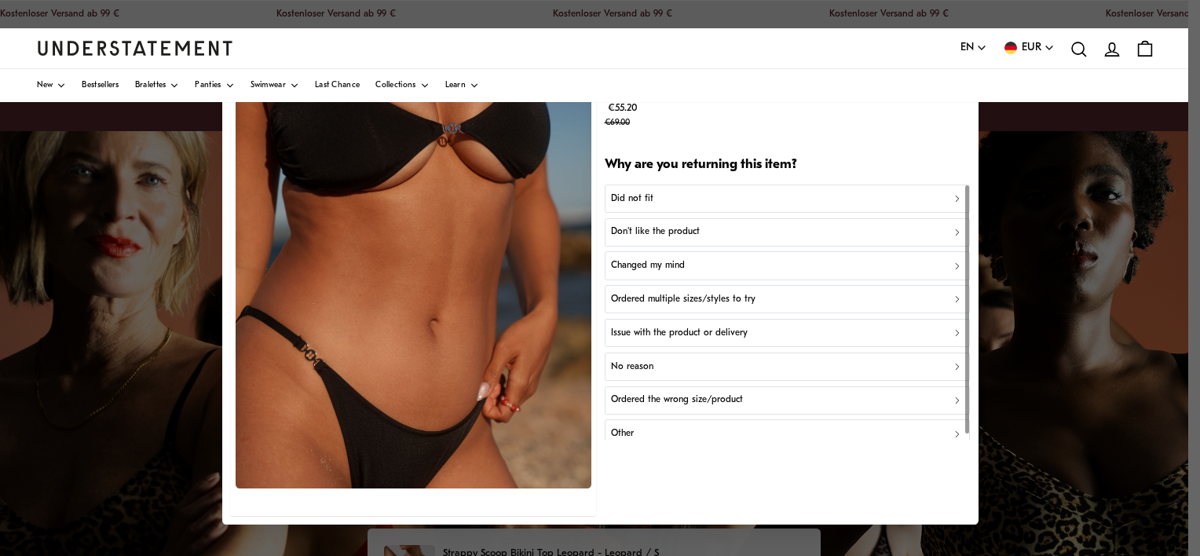
click at [646, 229] on p "Don't like the product" at bounding box center [655, 232] width 89 height 15
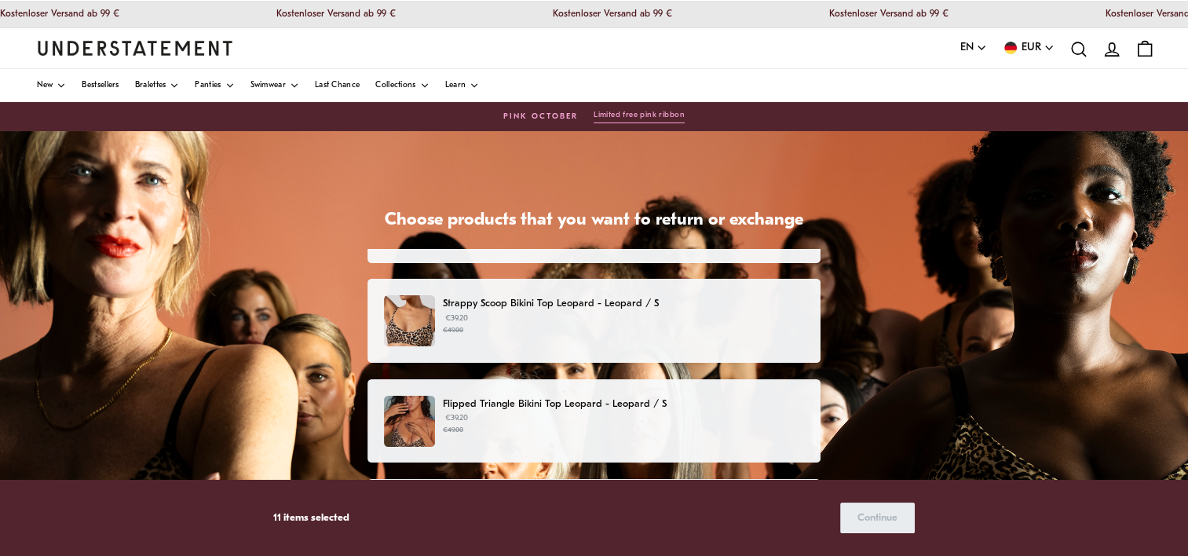
scroll to position [1127, 0]
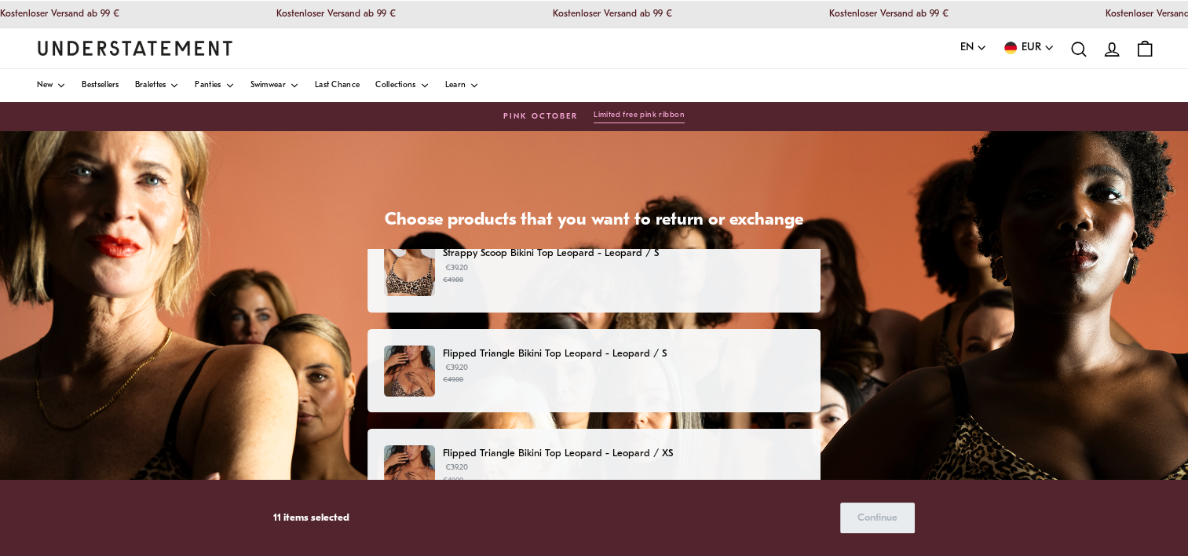
click at [546, 292] on div "Strappy Scoop Bikini Top Leopard - Leopard / S €39.20 €49.00" at bounding box center [594, 270] width 421 height 51
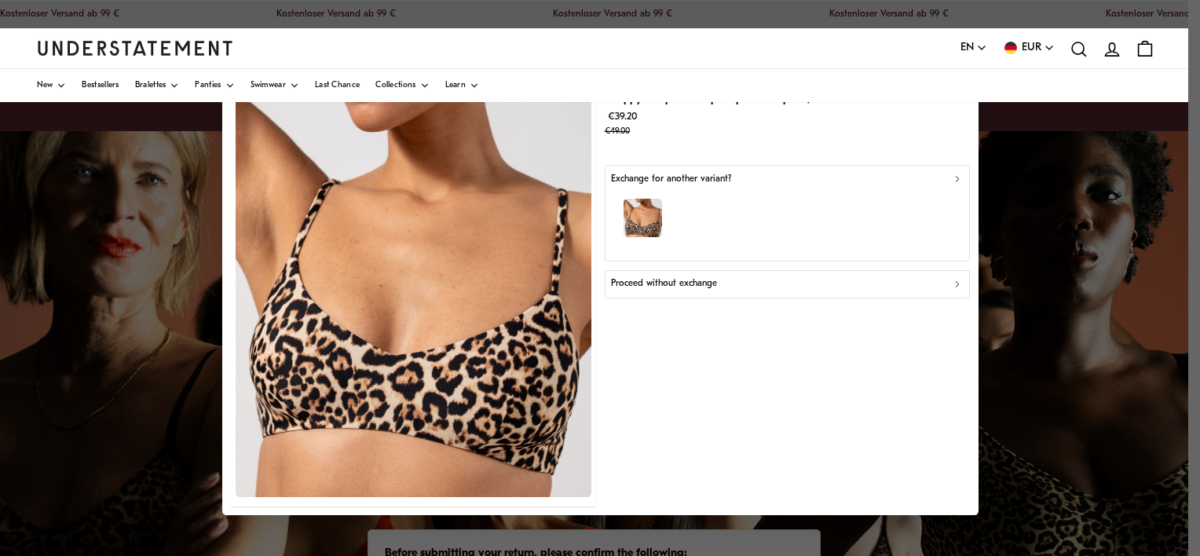
click at [631, 283] on p "Proceed without exchange" at bounding box center [664, 284] width 106 height 15
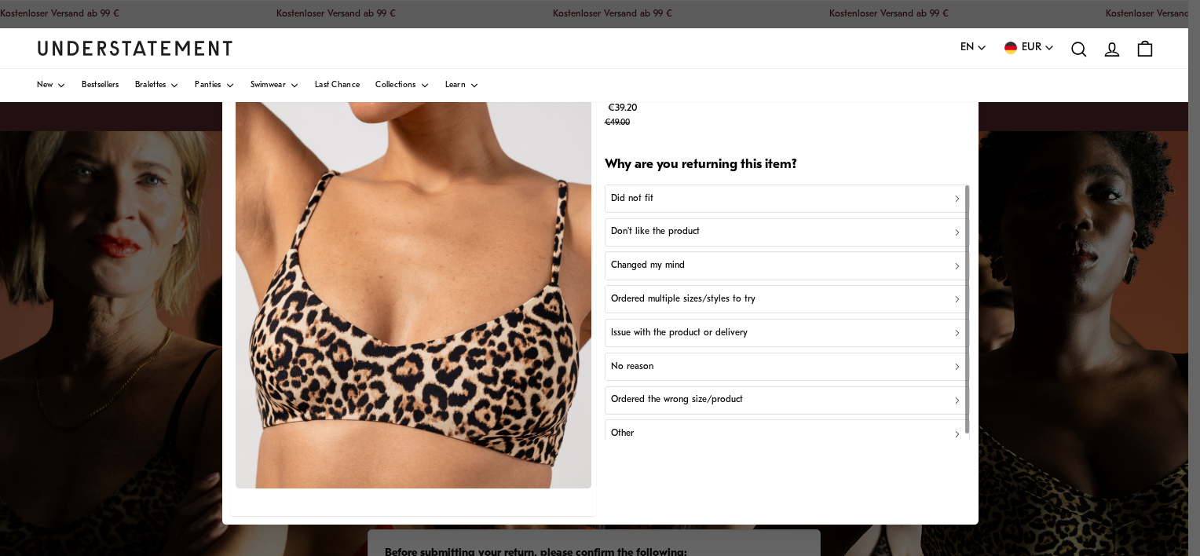
click at [641, 273] on button "Changed my mind" at bounding box center [787, 265] width 366 height 28
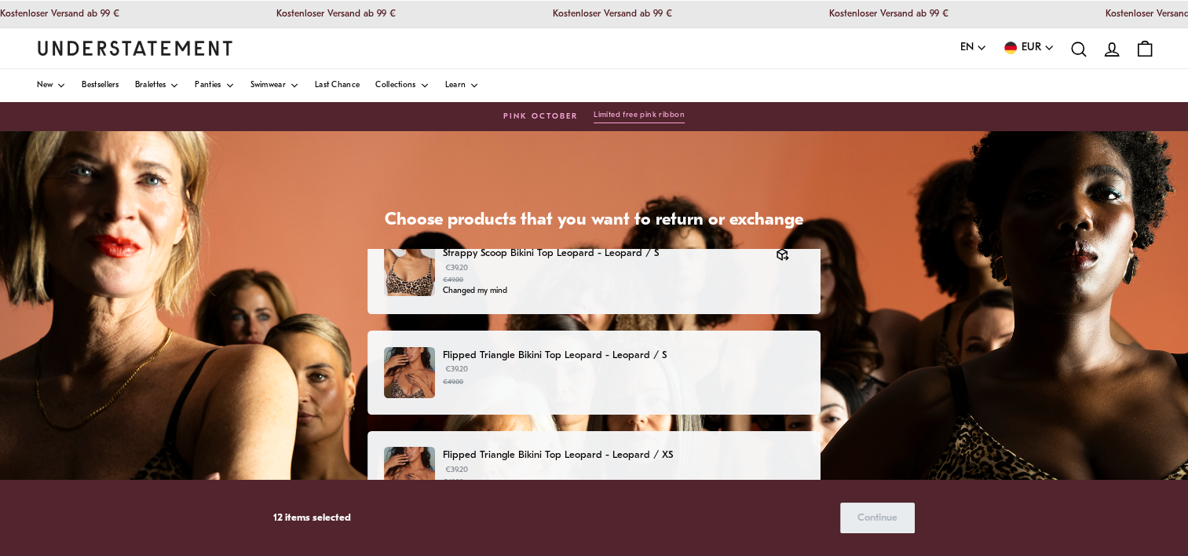
click at [565, 371] on p "€39.20 €49.00" at bounding box center [623, 375] width 361 height 24
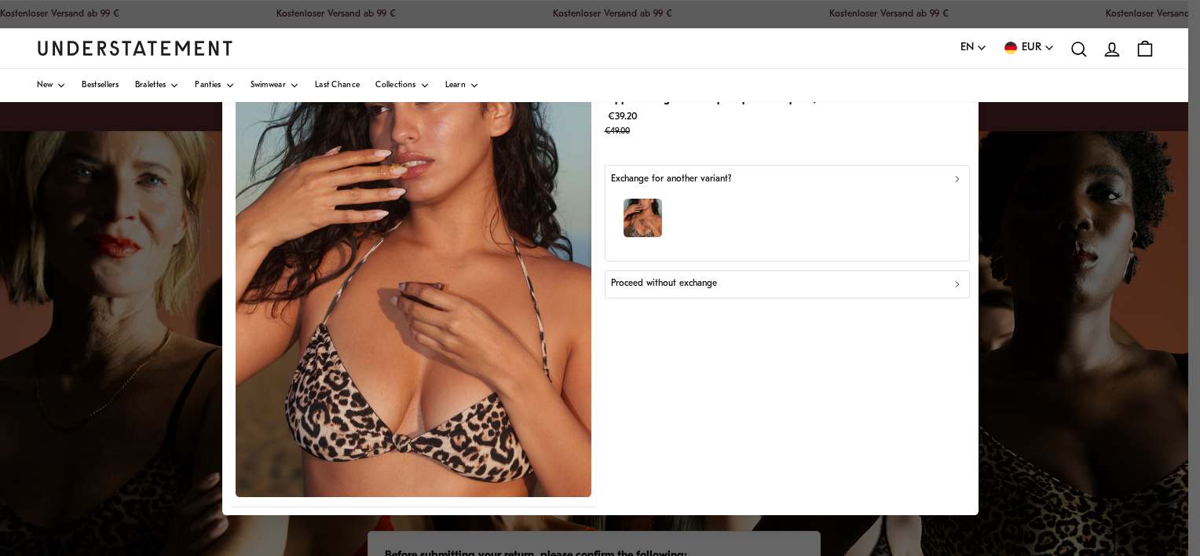
click at [674, 285] on p "Proceed without exchange" at bounding box center [664, 284] width 106 height 15
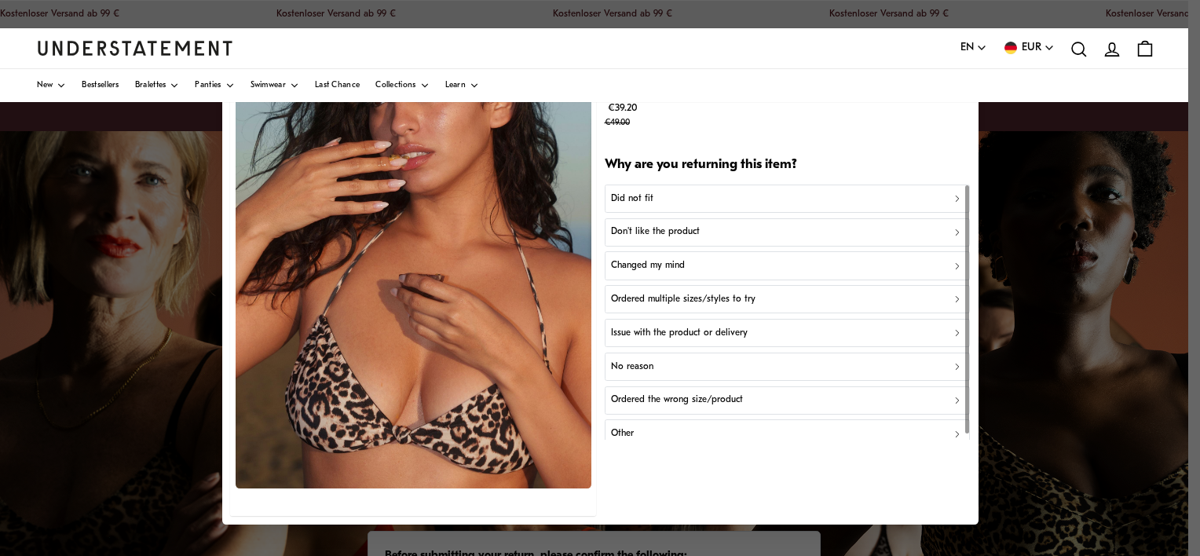
click at [665, 292] on p "Ordered multiple sizes/styles to try" at bounding box center [683, 299] width 144 height 15
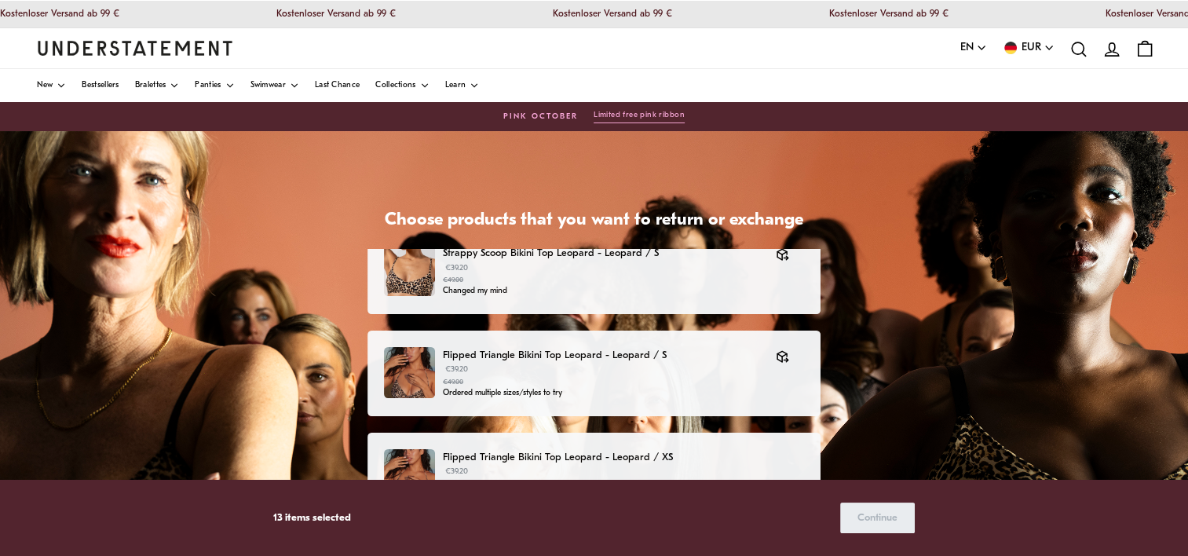
scroll to position [91, 0]
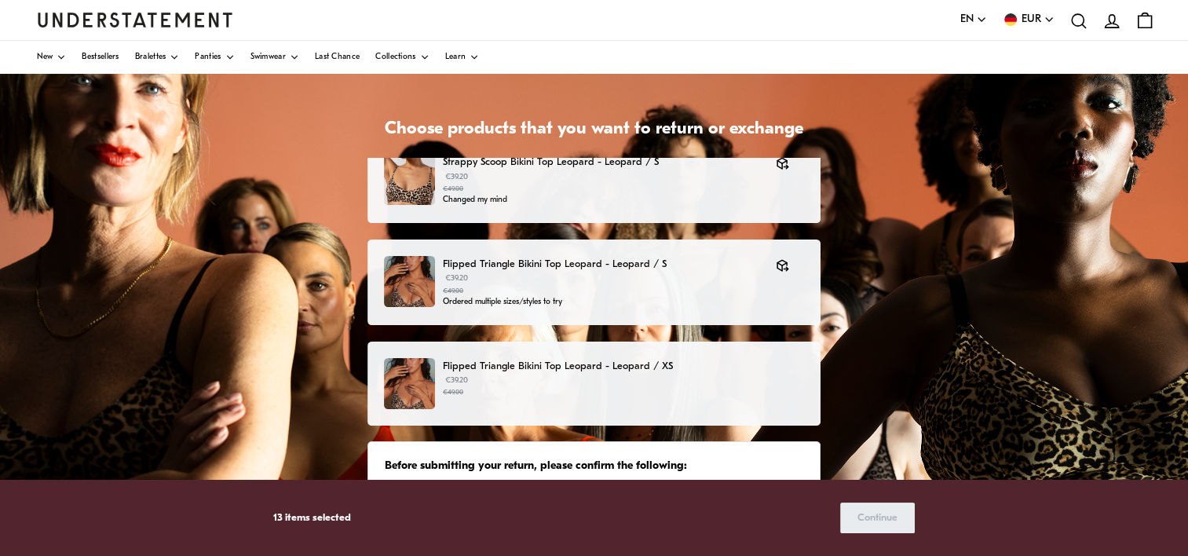
click at [634, 385] on p "€39.20 €49.00" at bounding box center [623, 386] width 361 height 24
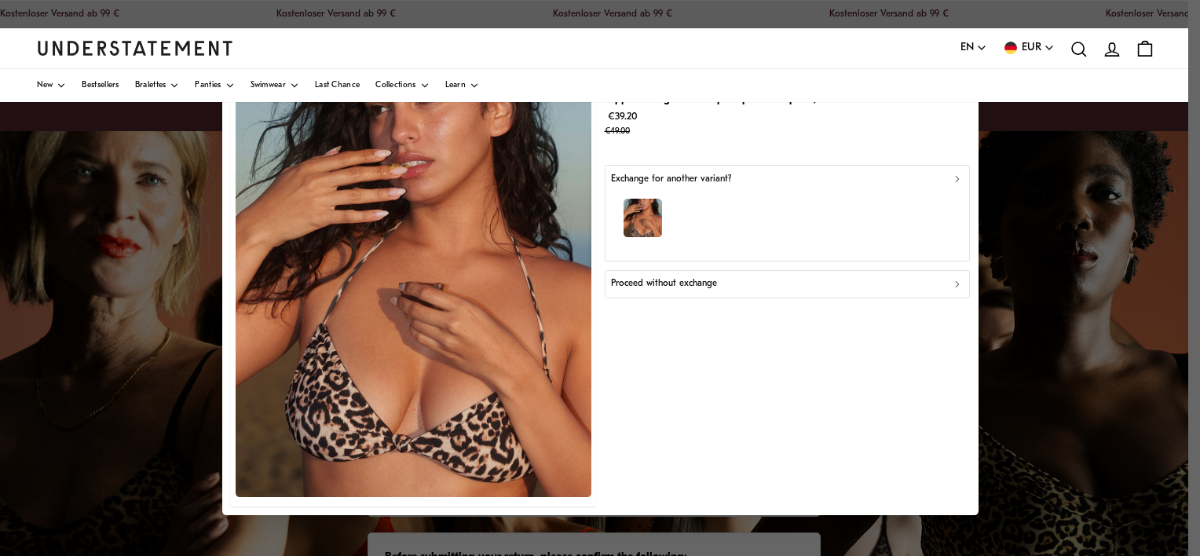
click at [629, 290] on p "Proceed without exchange" at bounding box center [664, 284] width 106 height 15
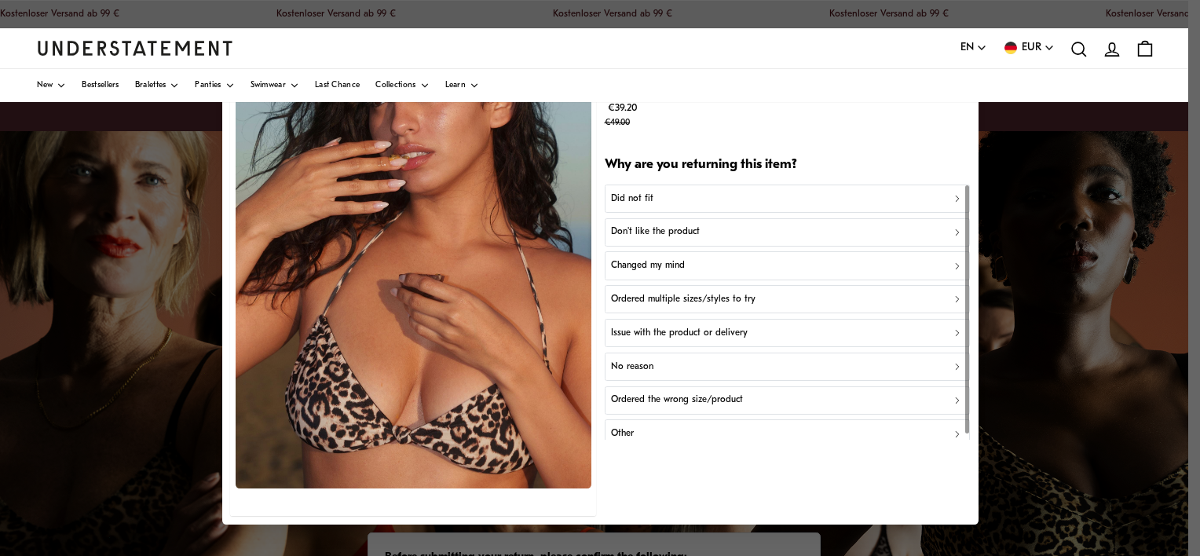
click at [641, 201] on p "Did not fit" at bounding box center [632, 198] width 42 height 15
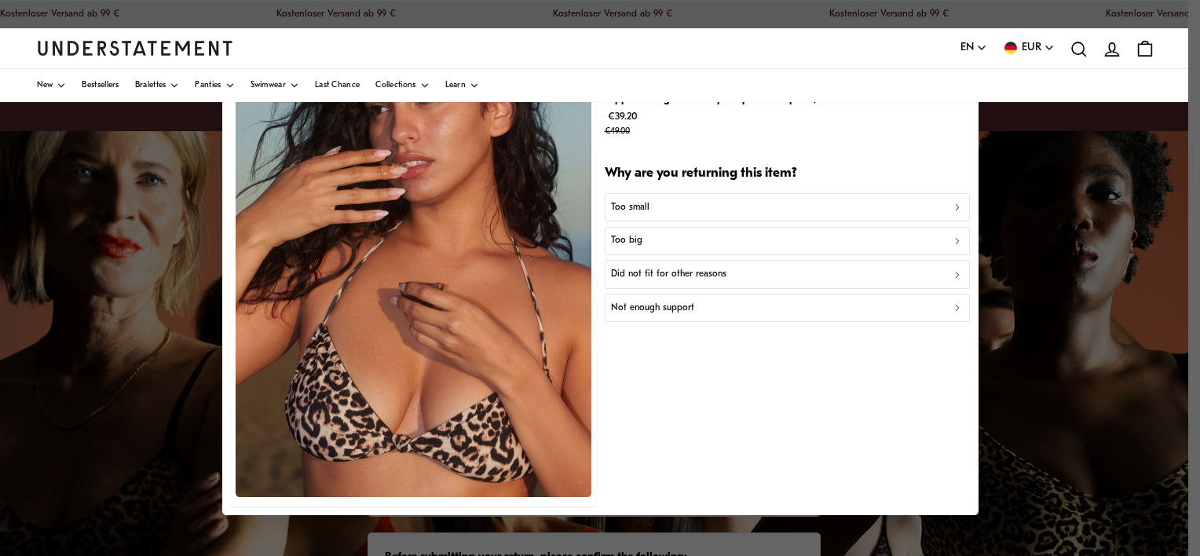
click at [635, 246] on p "Too big" at bounding box center [626, 241] width 31 height 15
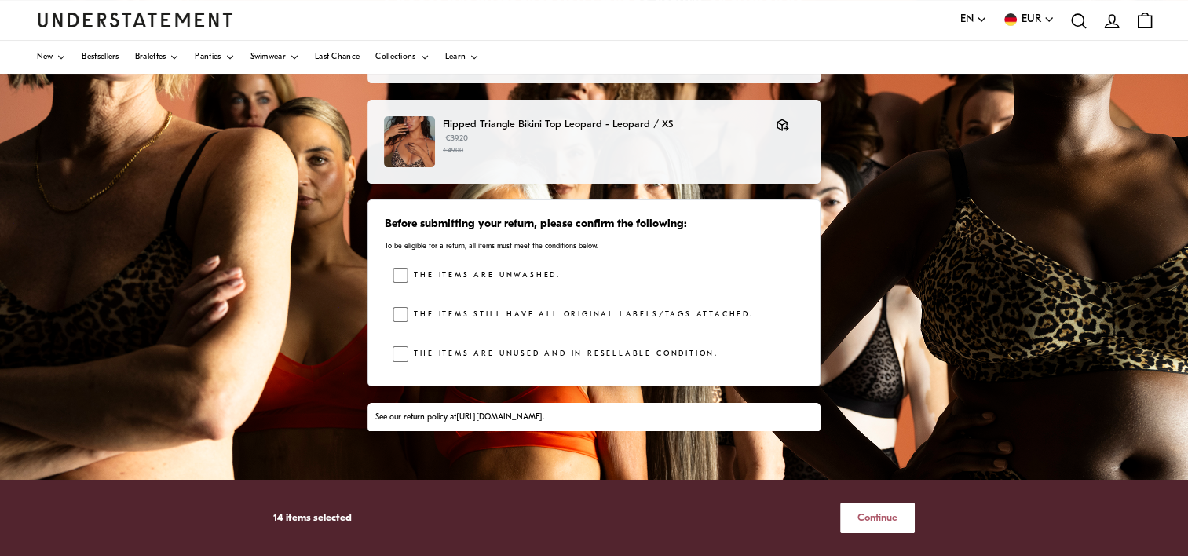
scroll to position [360, 0]
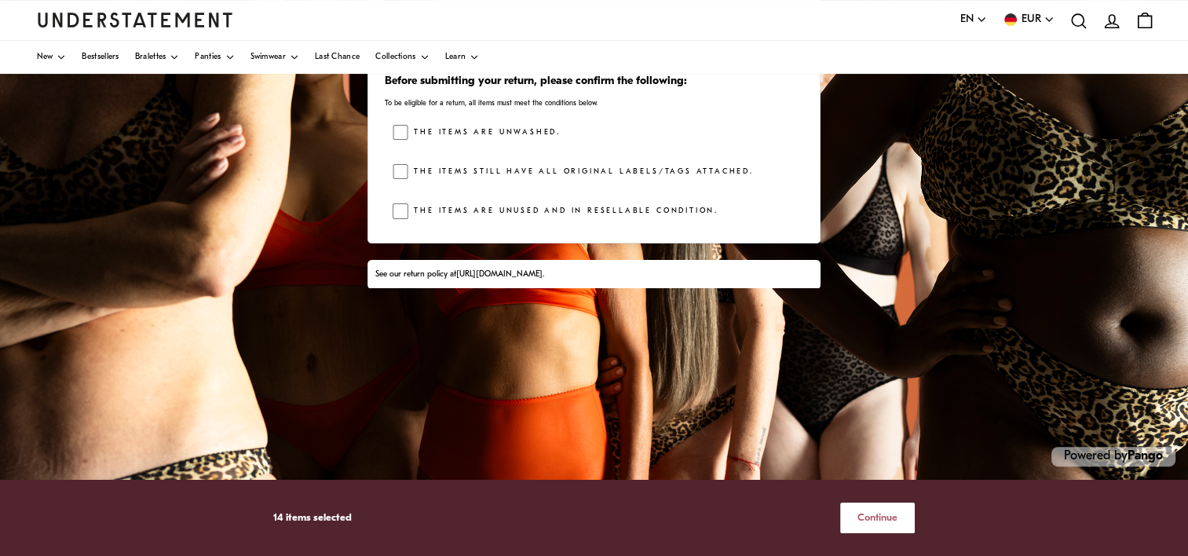
click at [864, 518] on span "Continue" at bounding box center [877, 517] width 40 height 29
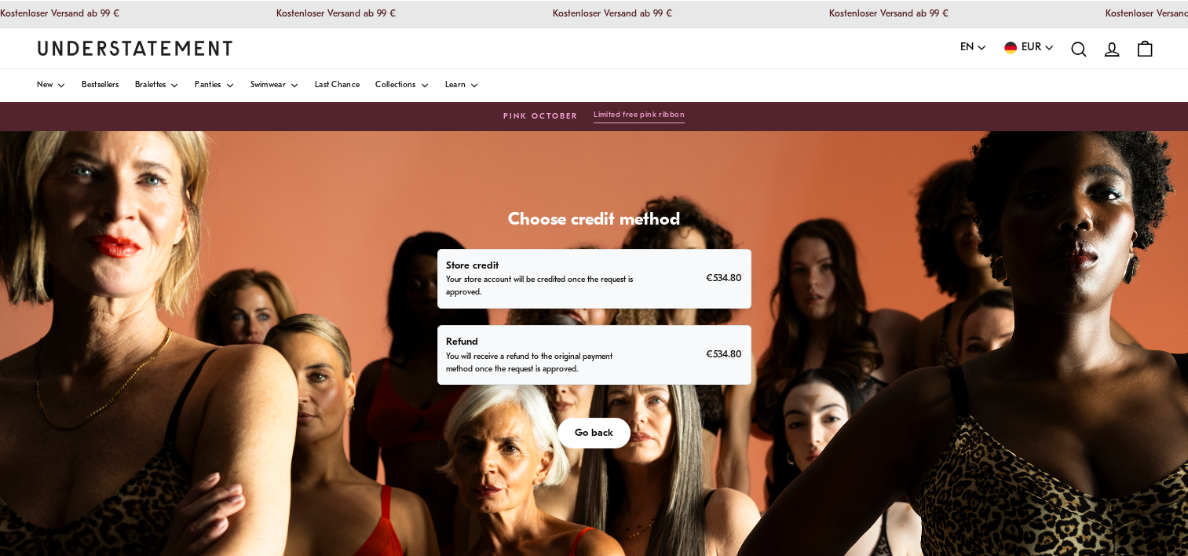
click at [571, 362] on p "You will receive a refund to the original payment method once the request is ap…" at bounding box center [543, 363] width 195 height 25
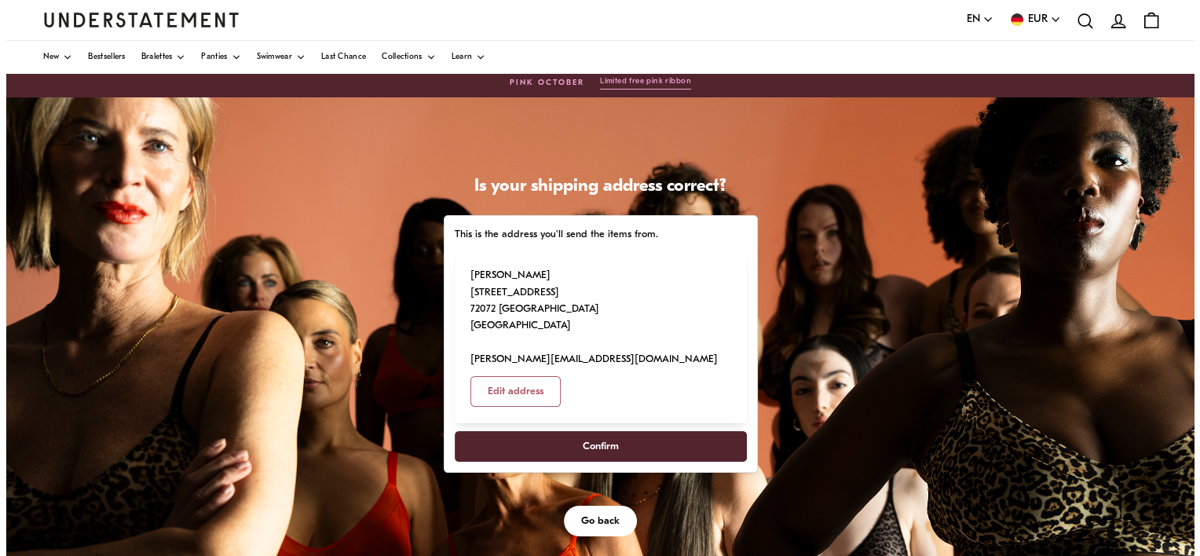
scroll to position [52, 0]
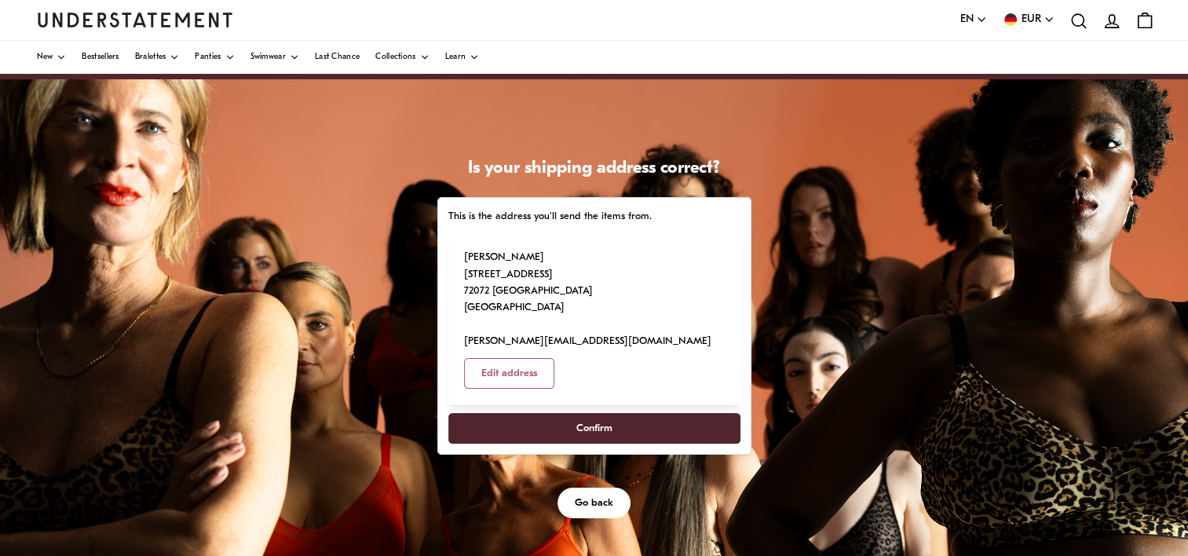
click at [578, 414] on span "Confirm" at bounding box center [594, 428] width 36 height 29
select select "**"
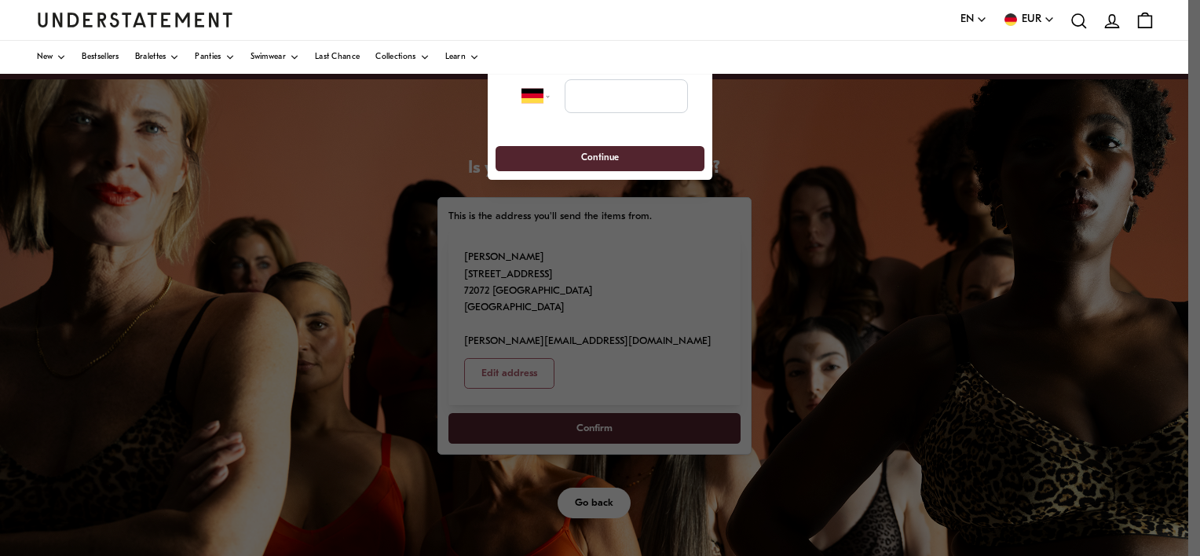
click at [578, 116] on div "**********" at bounding box center [599, 96] width 208 height 67
click at [581, 103] on input "tel" at bounding box center [625, 96] width 123 height 35
click at [551, 141] on div "**********" at bounding box center [600, 121] width 225 height 117
click at [547, 151] on span "Continue" at bounding box center [600, 159] width 180 height 24
click at [598, 159] on span "Continue" at bounding box center [600, 159] width 38 height 24
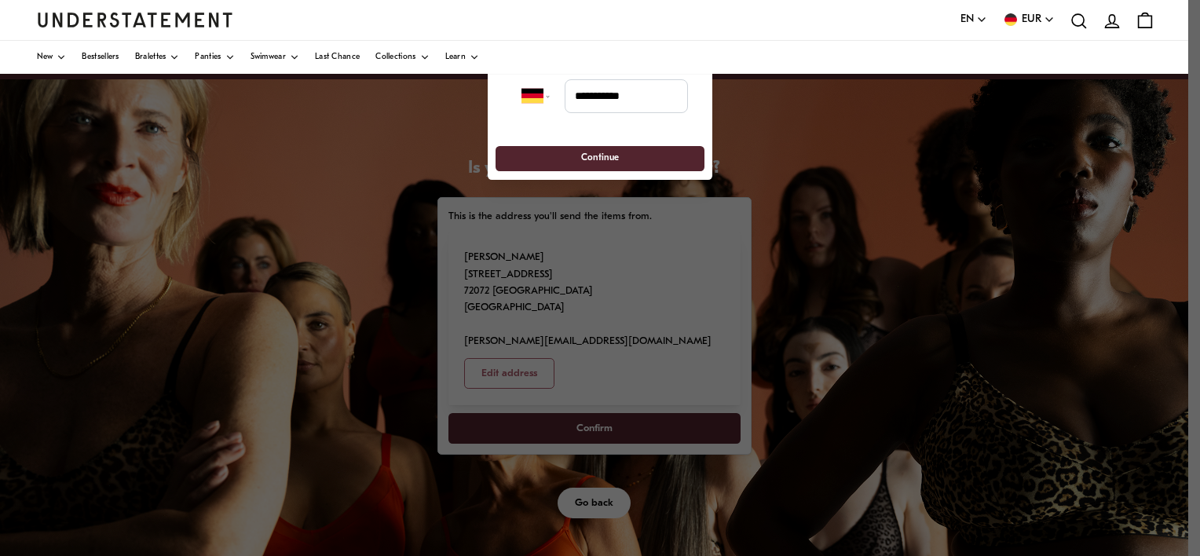
click at [598, 159] on span "Continue" at bounding box center [600, 159] width 38 height 24
click at [568, 98] on input "**********" at bounding box center [625, 96] width 123 height 35
type input "**********"
click at [579, 152] on span "Continue" at bounding box center [600, 159] width 180 height 24
click at [602, 134] on div "**********" at bounding box center [600, 121] width 225 height 117
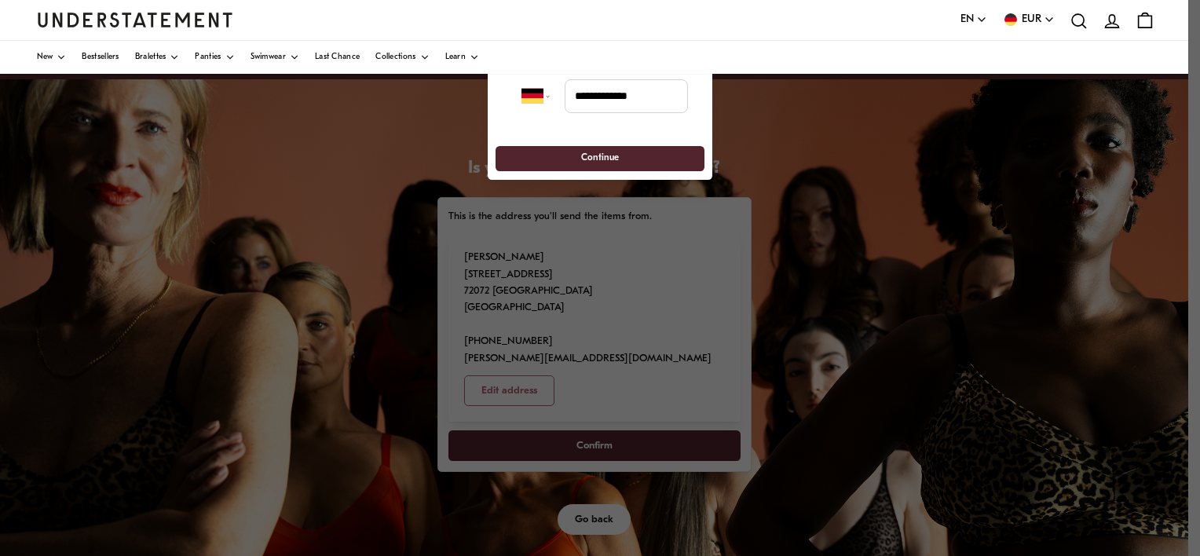
click at [597, 148] on span "Continue" at bounding box center [600, 159] width 38 height 24
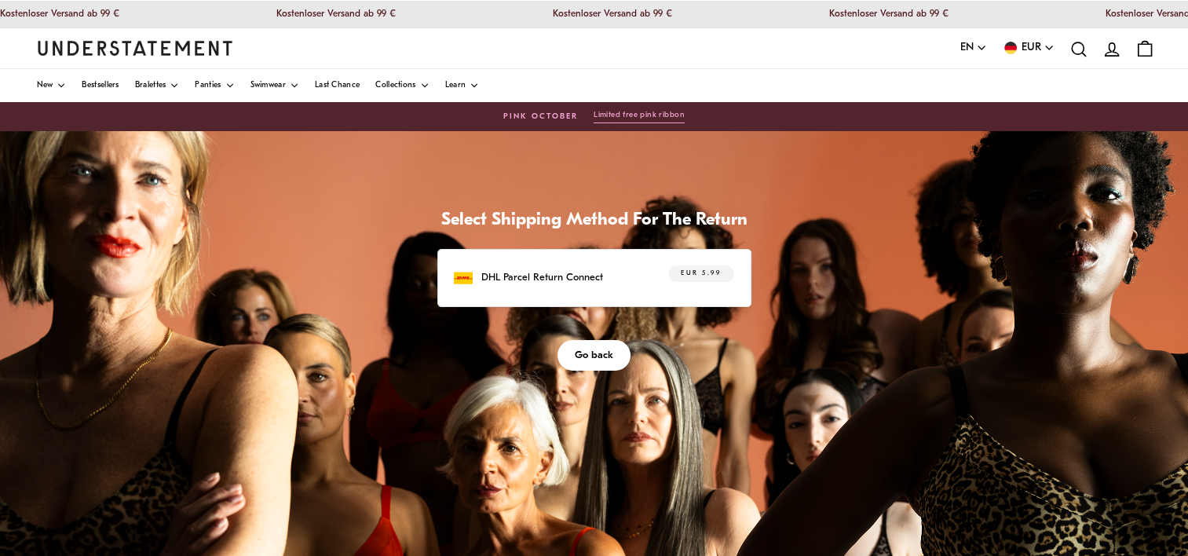
click at [561, 271] on p "DHL Parcel Return Connect" at bounding box center [542, 277] width 122 height 16
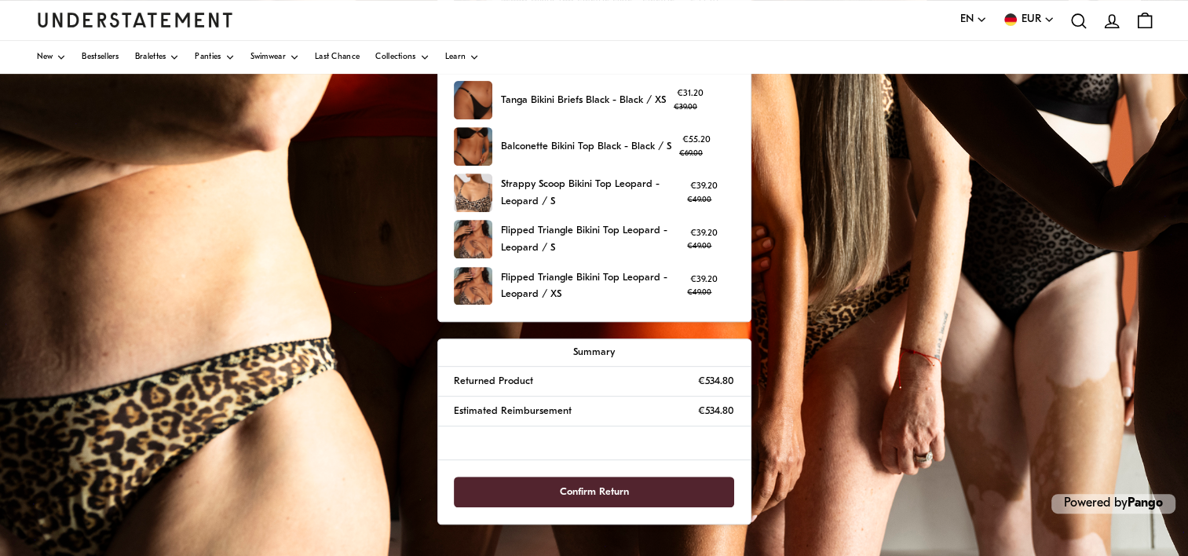
scroll to position [677, 0]
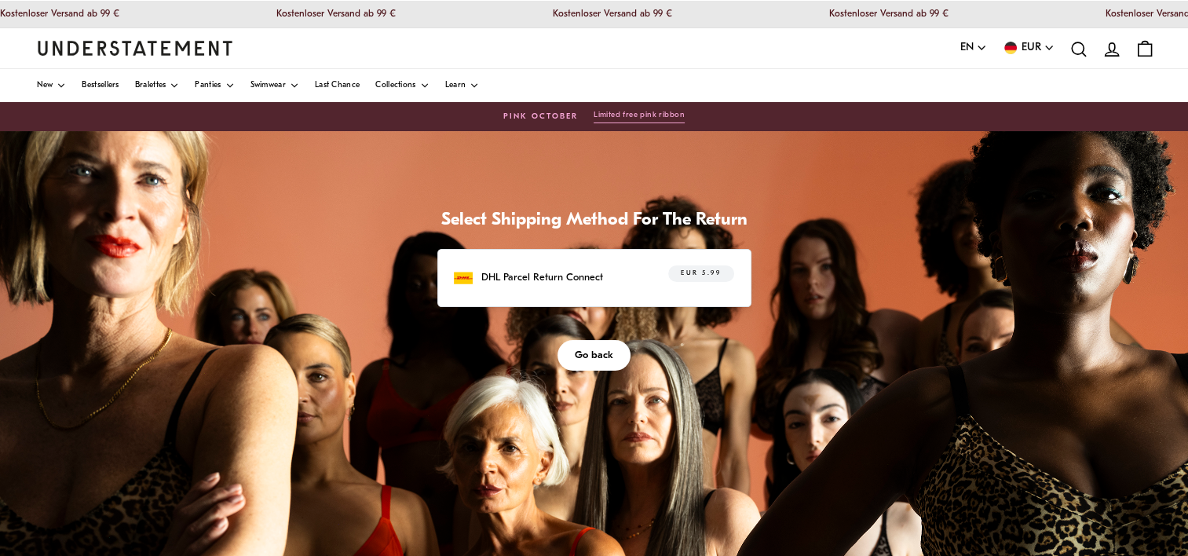
click at [565, 271] on p "DHL Parcel Return Connect" at bounding box center [542, 277] width 122 height 16
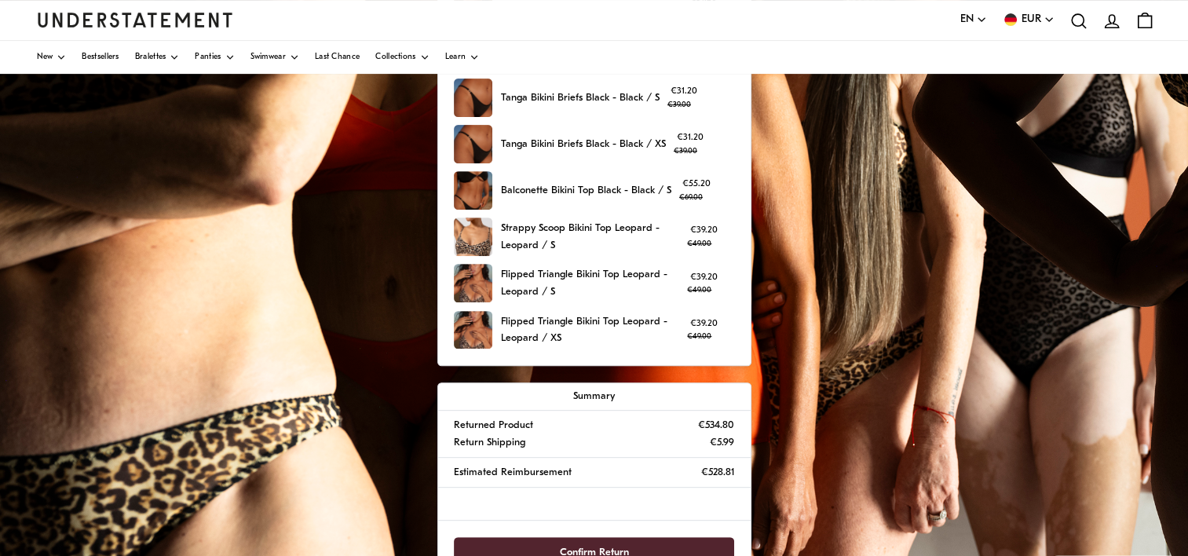
scroll to position [693, 0]
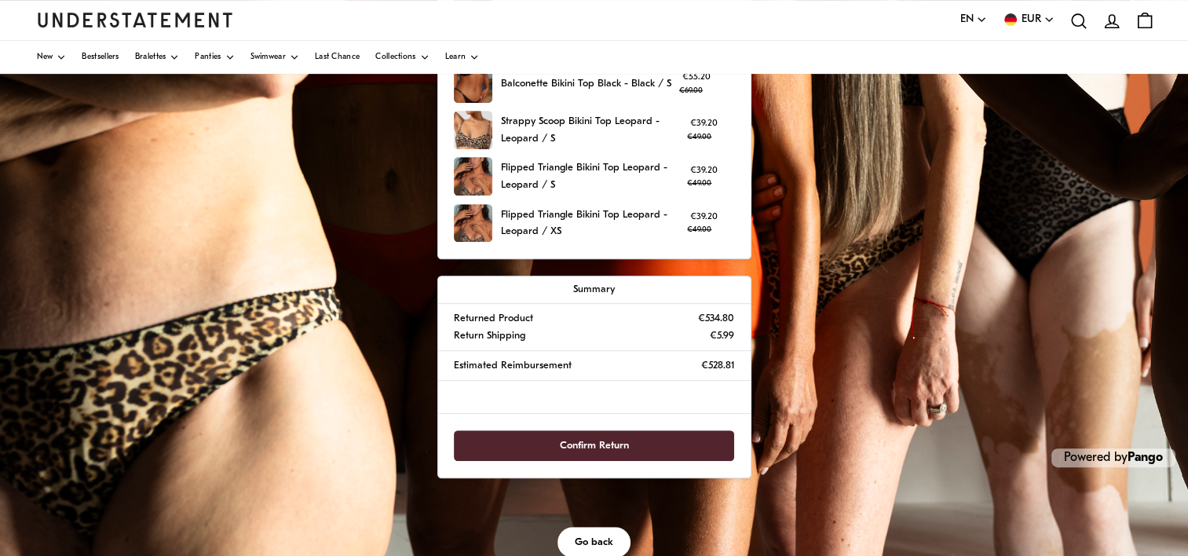
click at [561, 447] on span "Confirm Return" at bounding box center [594, 445] width 69 height 29
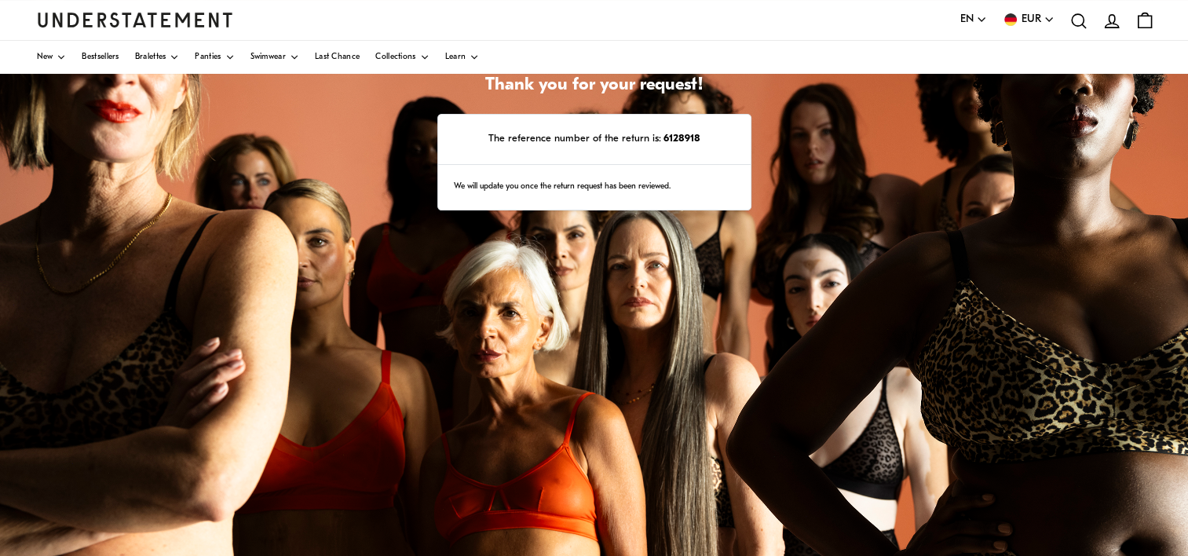
scroll to position [141, 0]
